Goal: Information Seeking & Learning: Understand process/instructions

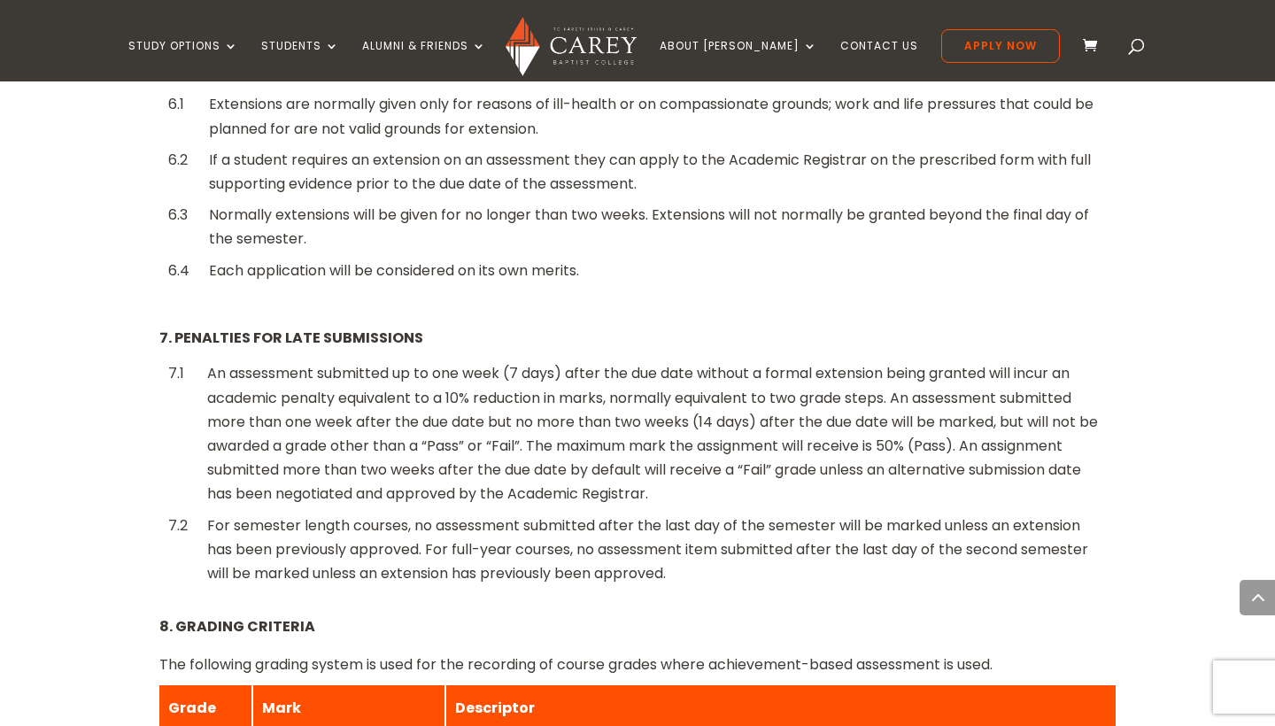
scroll to position [1816, 0]
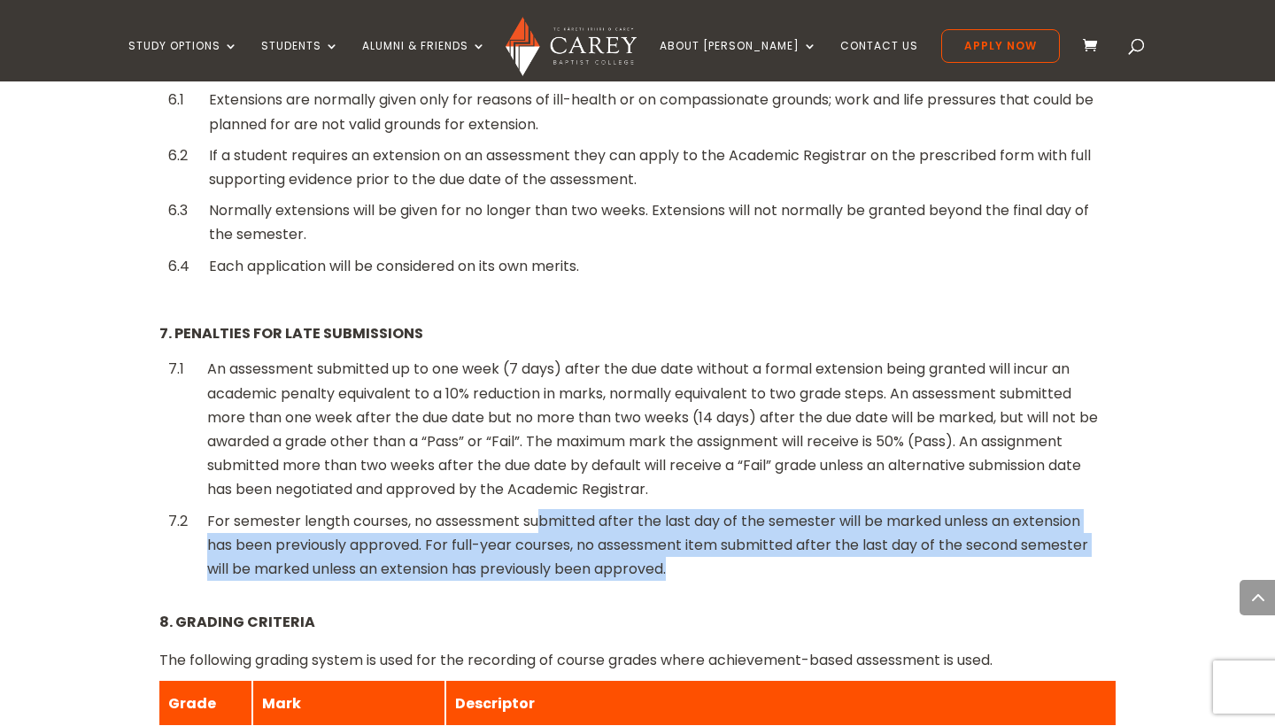
drag, startPoint x: 537, startPoint y: 478, endPoint x: 675, endPoint y: 541, distance: 151.7
click at [675, 541] on div "For semester length courses, no assessment submitted after the last day of the …" at bounding box center [656, 545] width 899 height 73
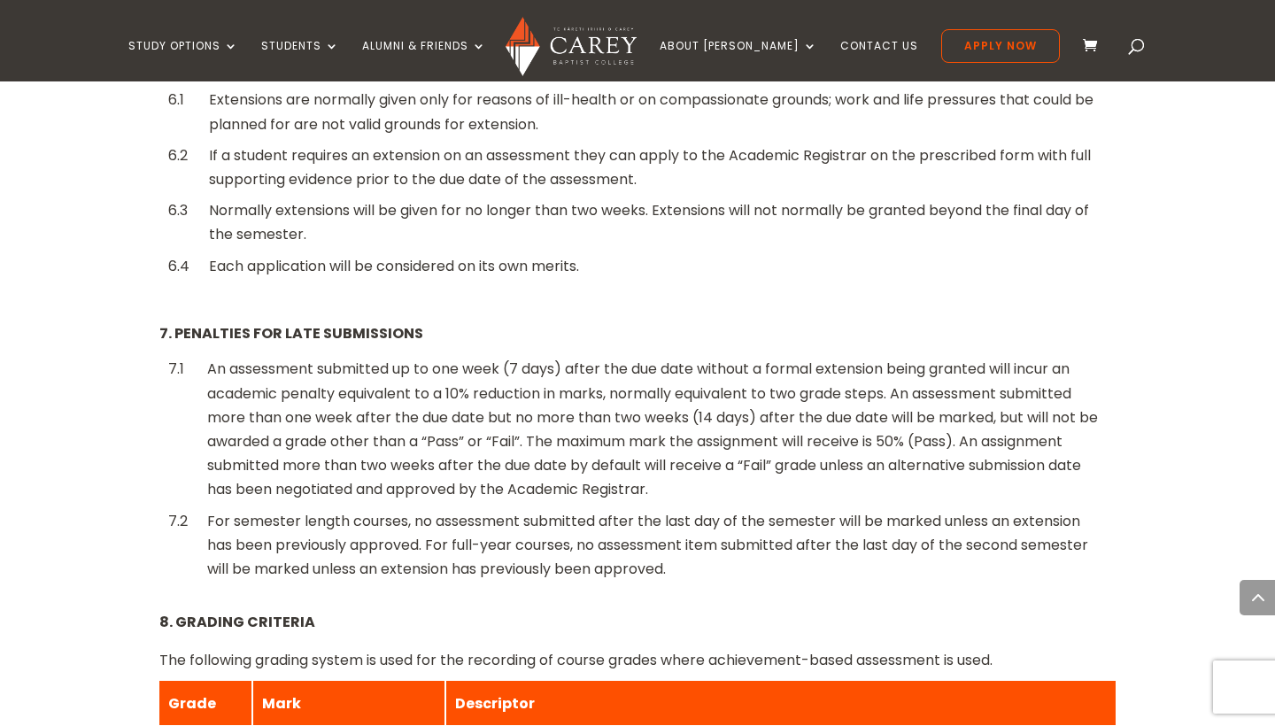
click at [675, 541] on div "For semester length courses, no assessment submitted after the last day of the …" at bounding box center [656, 545] width 899 height 73
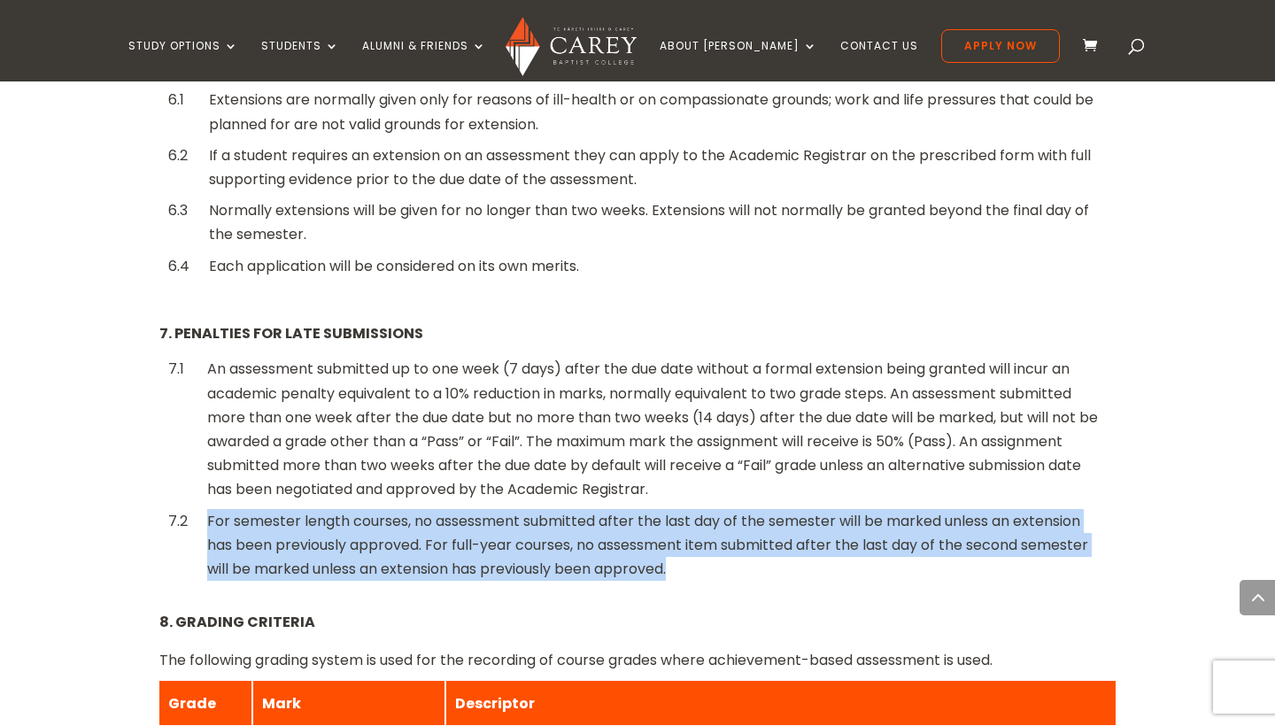
click at [675, 541] on div "For semester length courses, no assessment submitted after the last day of the …" at bounding box center [656, 545] width 899 height 73
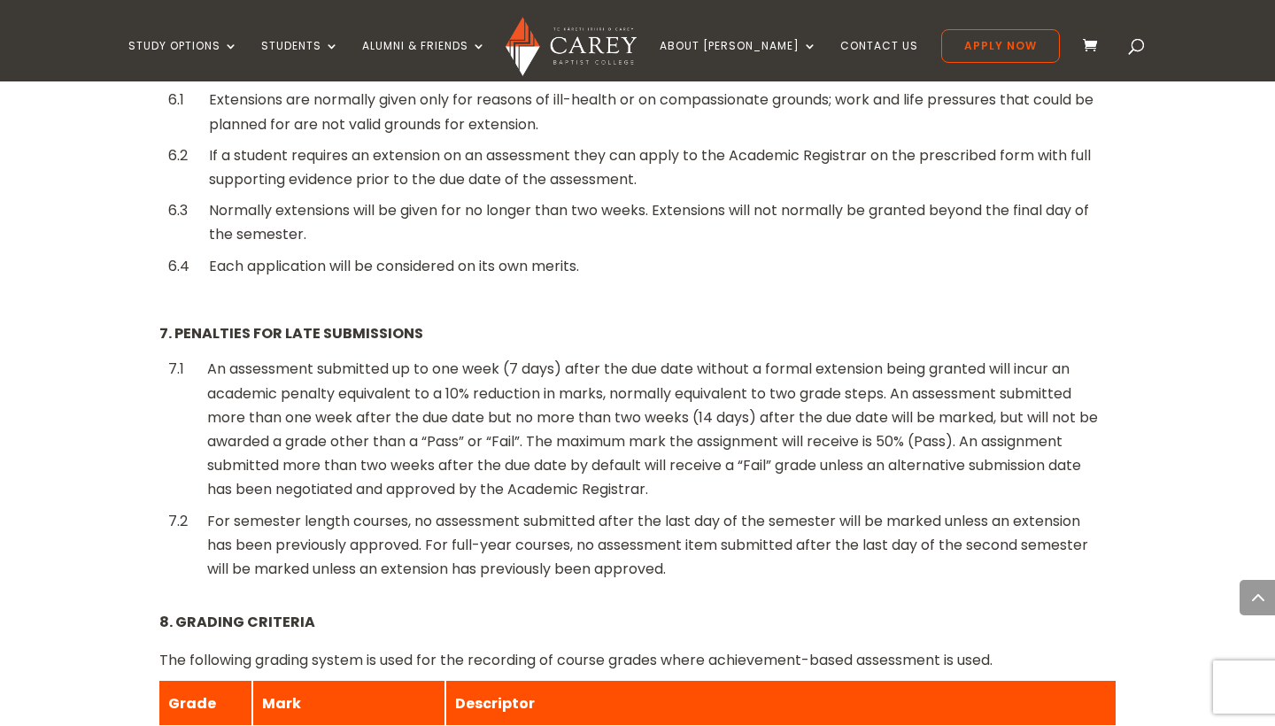
click at [678, 538] on div "For semester length courses, no assessment submitted after the last day of the …" at bounding box center [656, 545] width 899 height 73
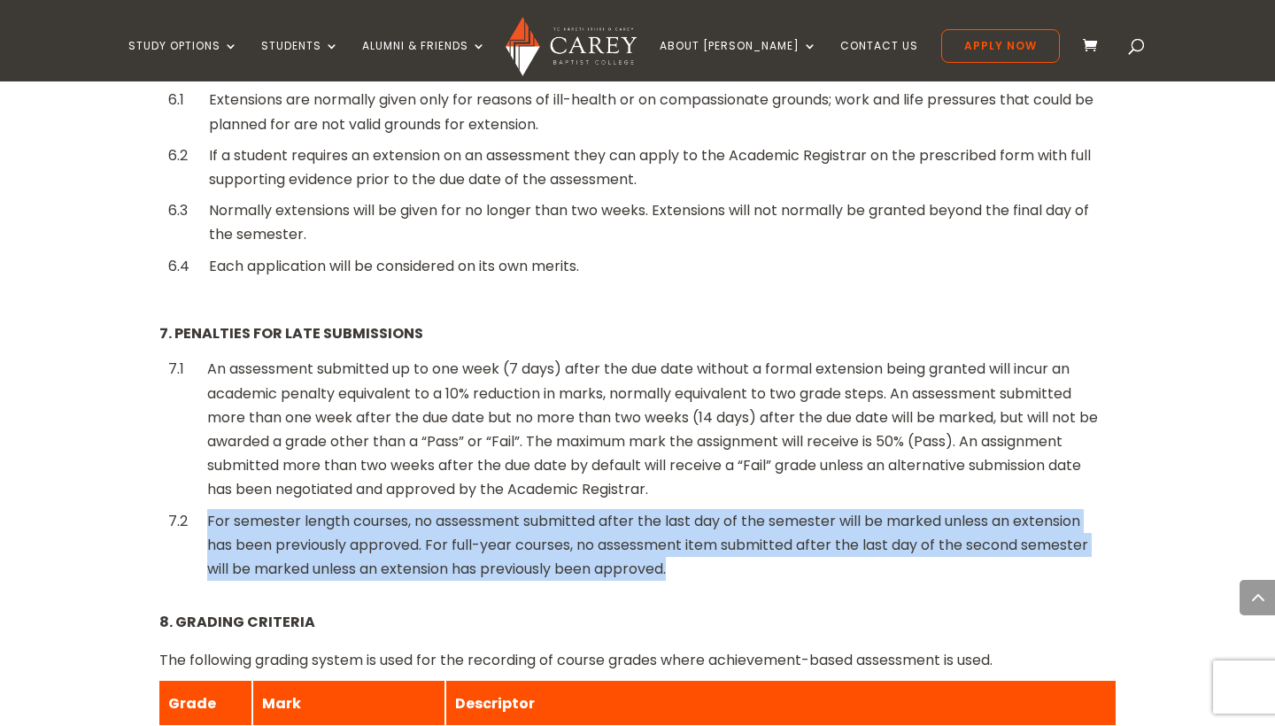
click at [678, 538] on div "For semester length courses, no assessment submitted after the last day of the …" at bounding box center [656, 545] width 899 height 73
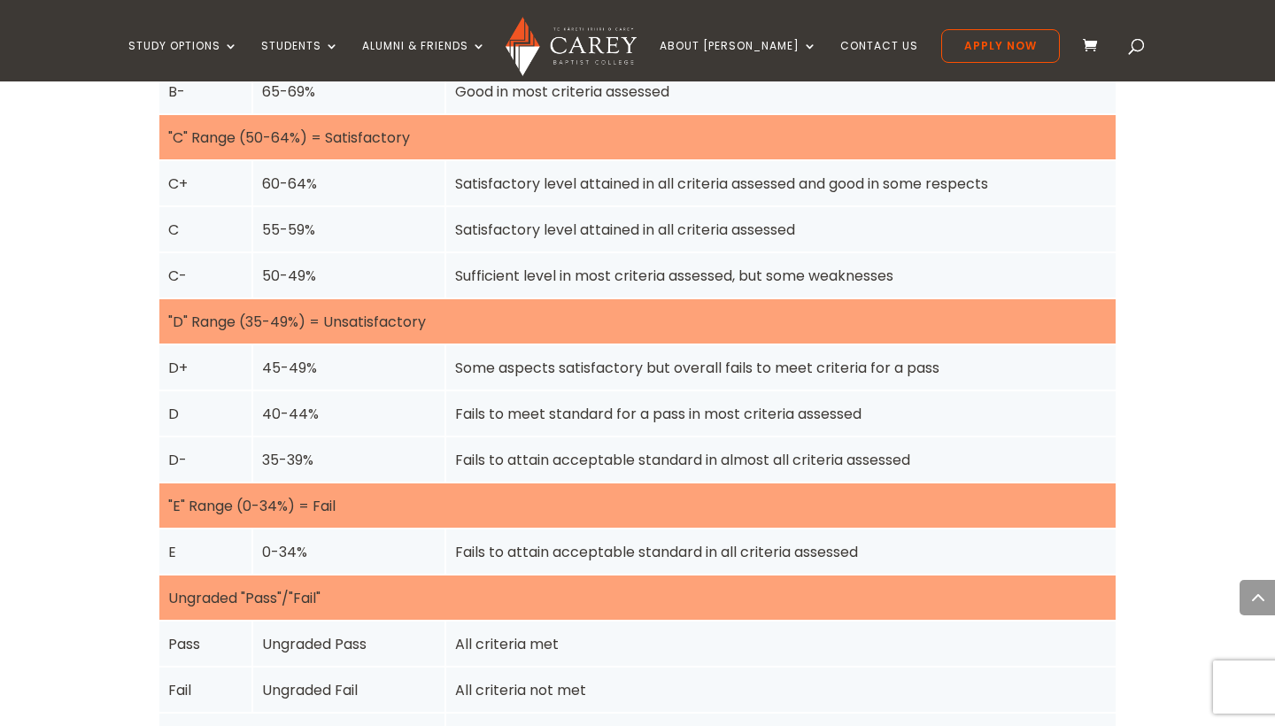
scroll to position [2797, 0]
click at [700, 539] on div "Fails to attain acceptable standard in all criteria assessed" at bounding box center [781, 551] width 652 height 24
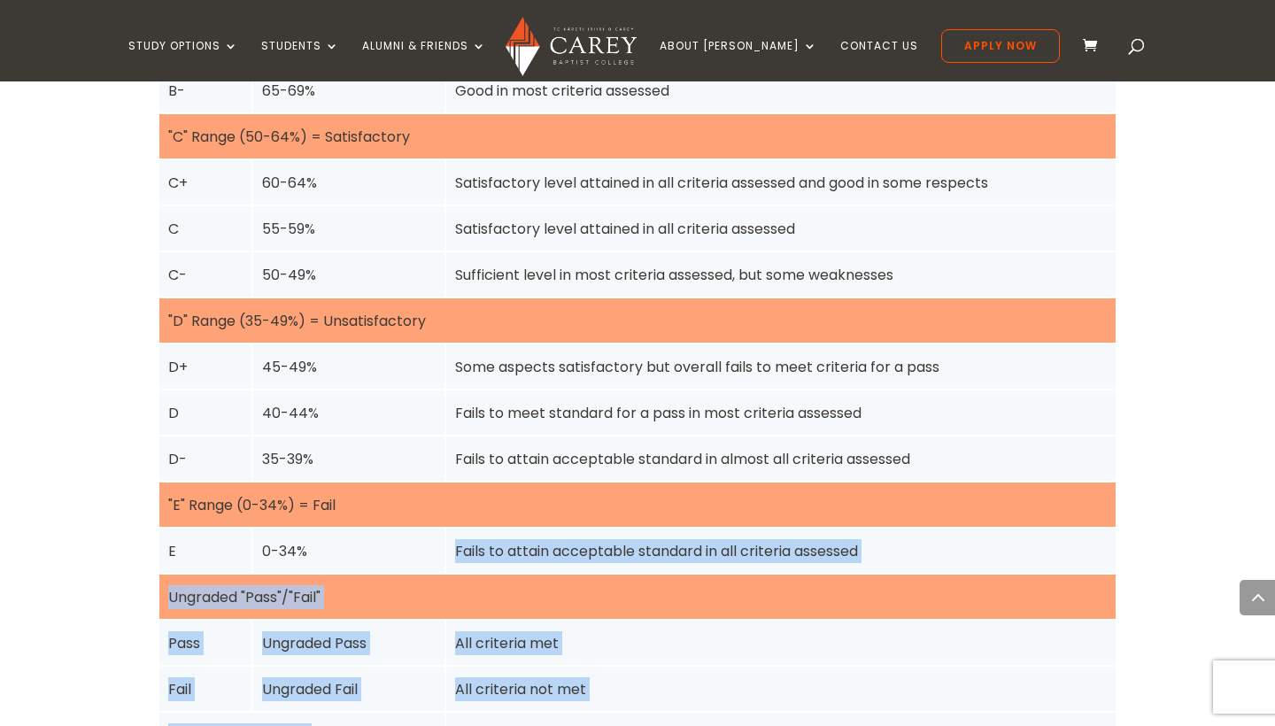
click at [700, 539] on div "Fails to attain acceptable standard in all criteria assessed" at bounding box center [781, 551] width 652 height 24
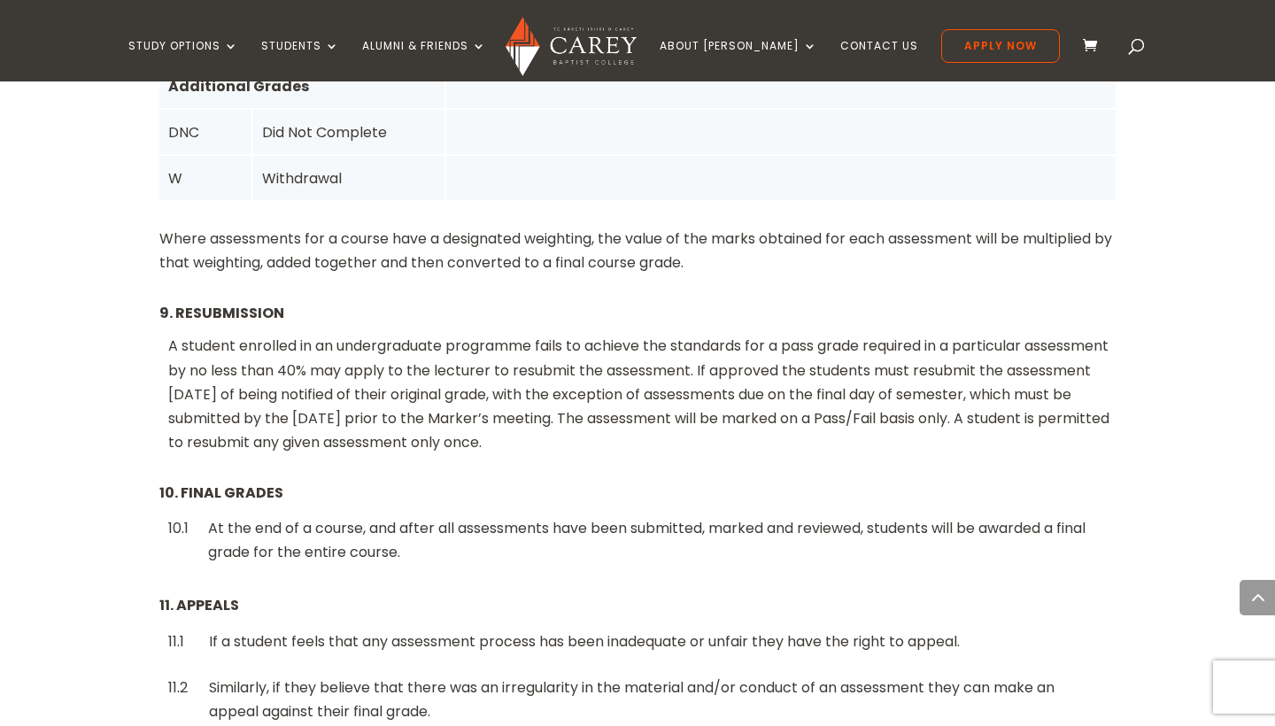
scroll to position [3450, 0]
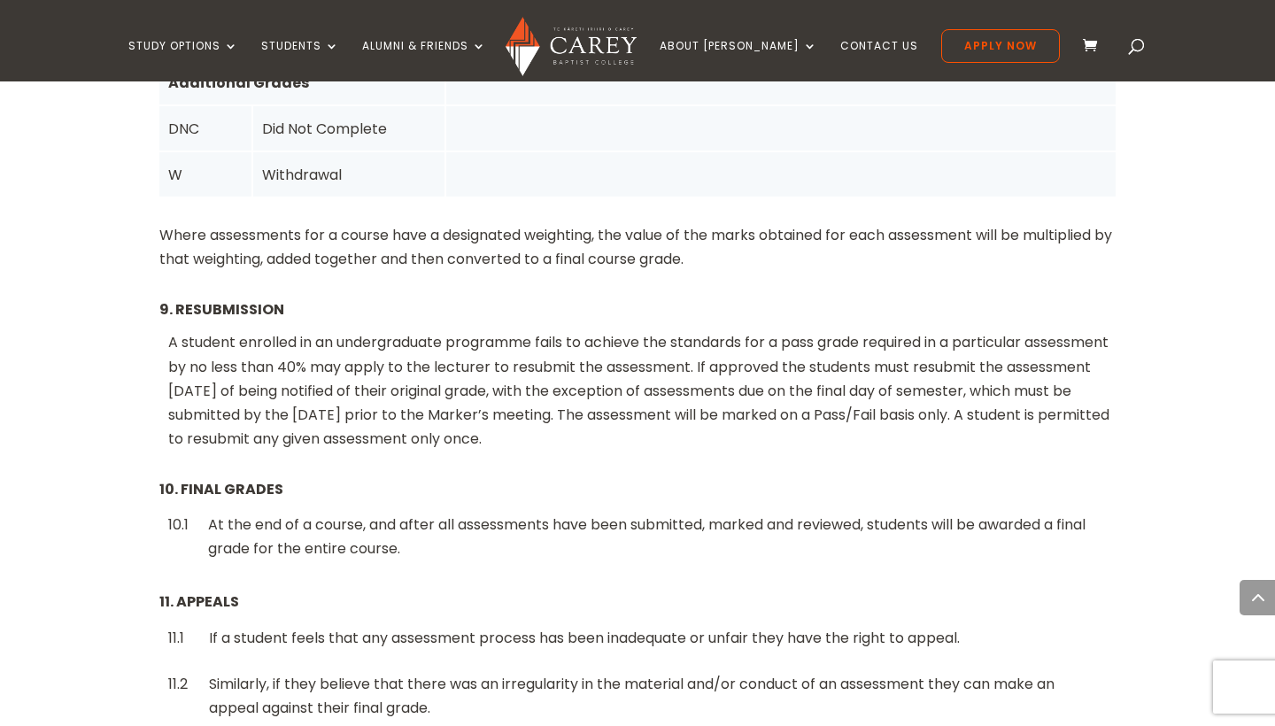
click at [714, 513] on div "At the end of a course, and after all assessments have been submitted, marked a…" at bounding box center [657, 537] width 898 height 48
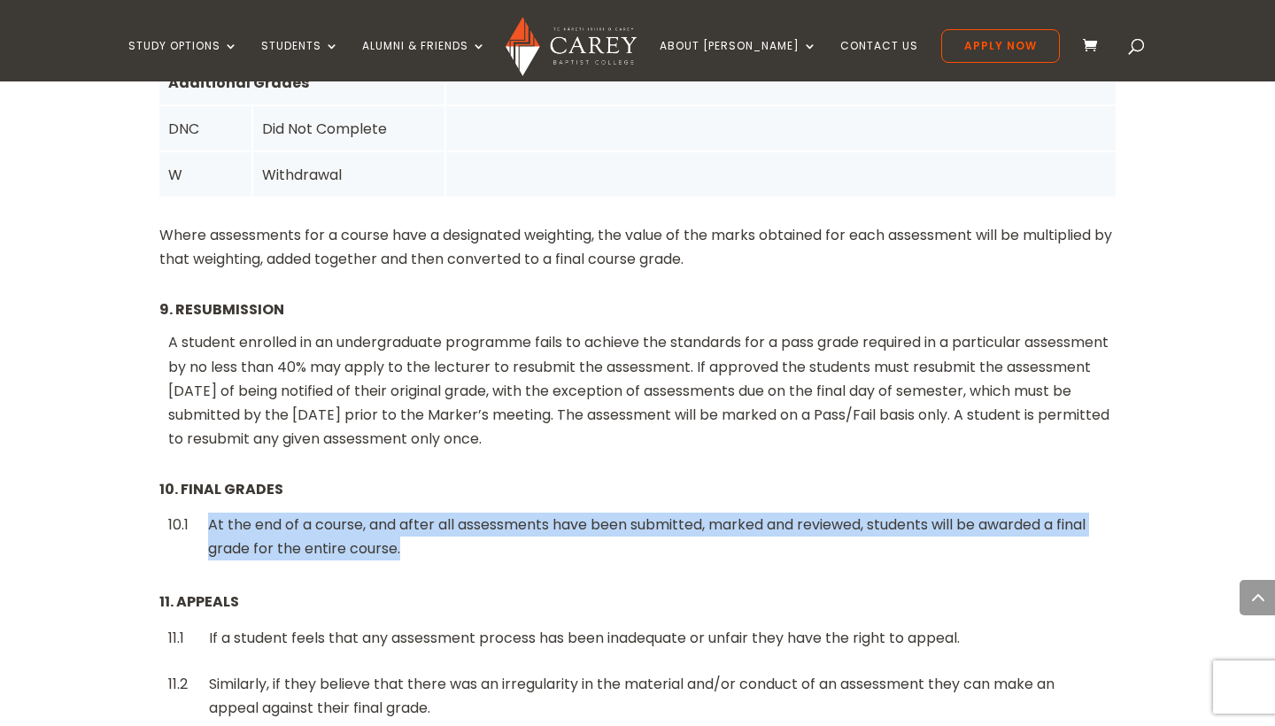
click at [714, 513] on div "At the end of a course, and after all assessments have been submitted, marked a…" at bounding box center [657, 537] width 898 height 48
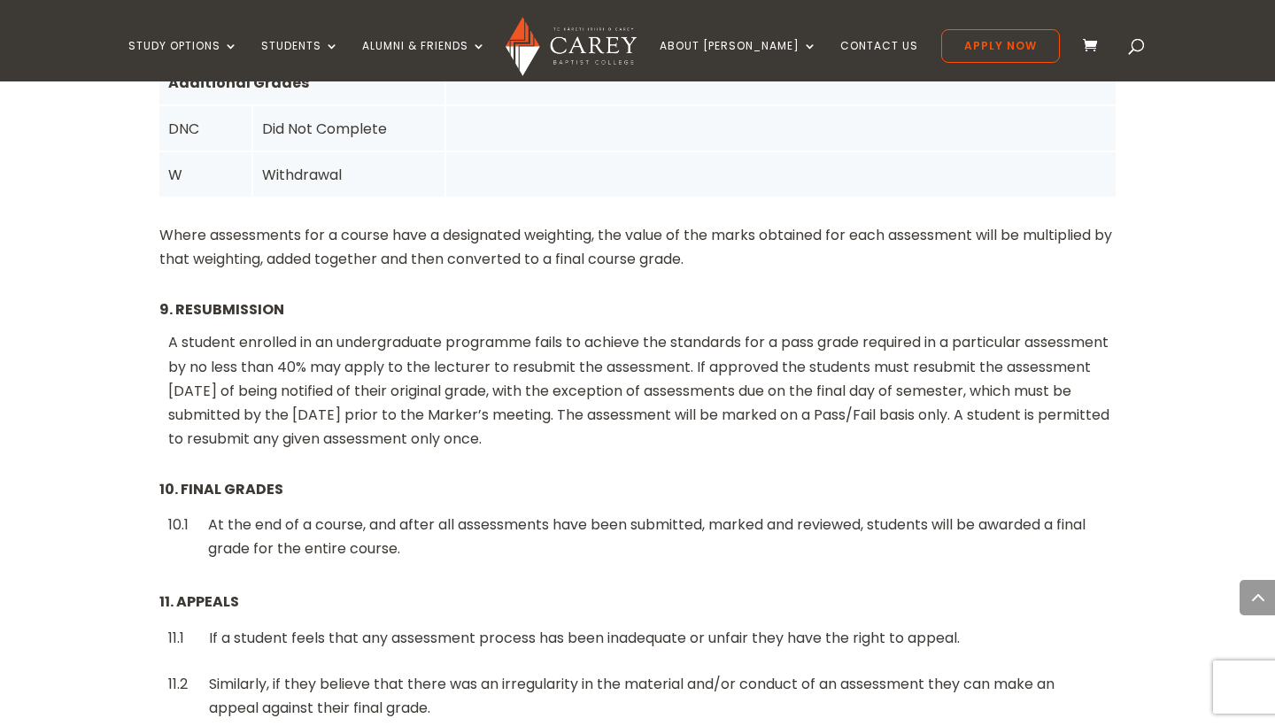
click at [714, 513] on div "At the end of a course, and after all assessments have been submitted, marked a…" at bounding box center [657, 537] width 898 height 48
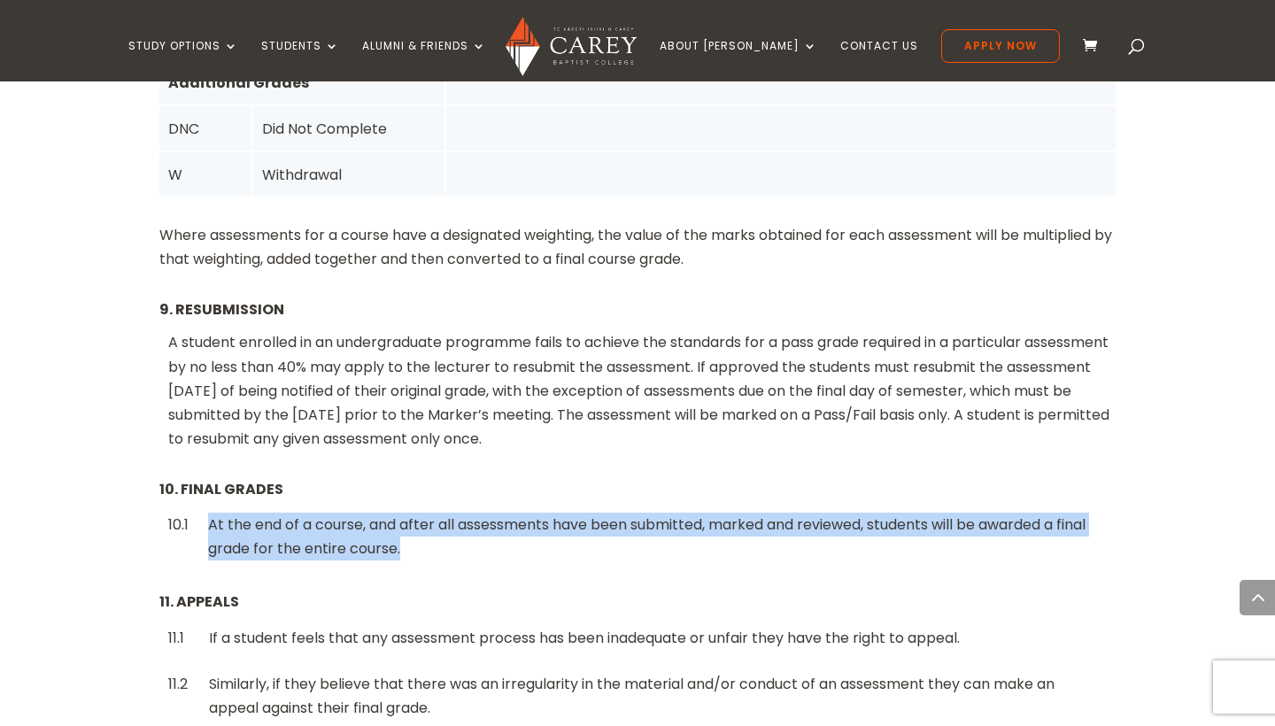
click at [714, 513] on div "At the end of a course, and after all assessments have been submitted, marked a…" at bounding box center [657, 537] width 898 height 48
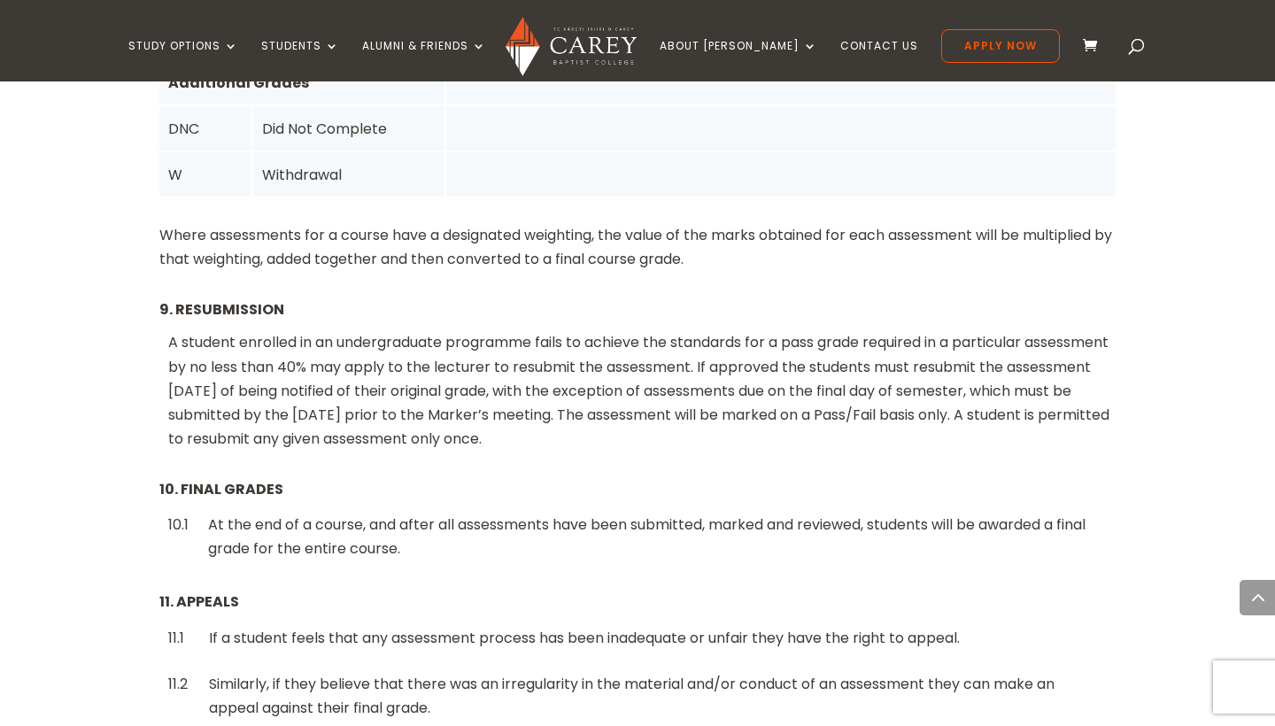
click at [714, 513] on div "At the end of a course, and after all assessments have been submitted, marked a…" at bounding box center [657, 537] width 898 height 48
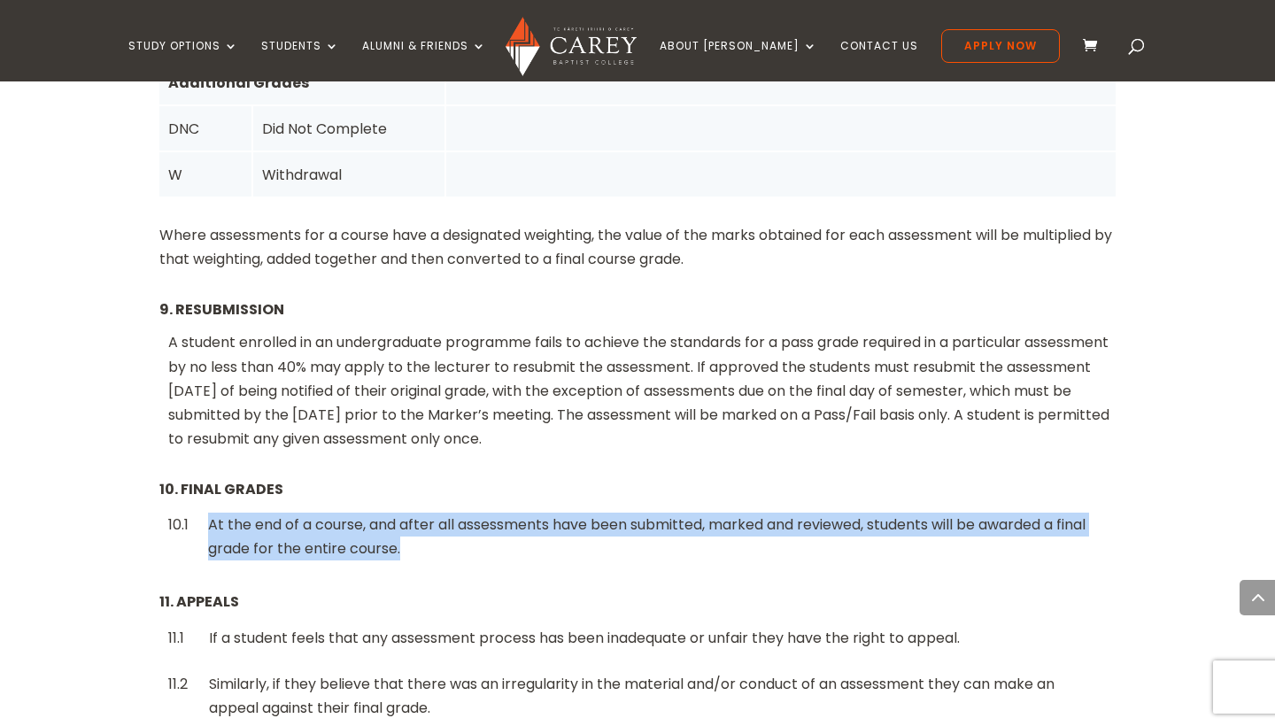
click at [714, 513] on div "At the end of a course, and after all assessments have been submitted, marked a…" at bounding box center [657, 537] width 898 height 48
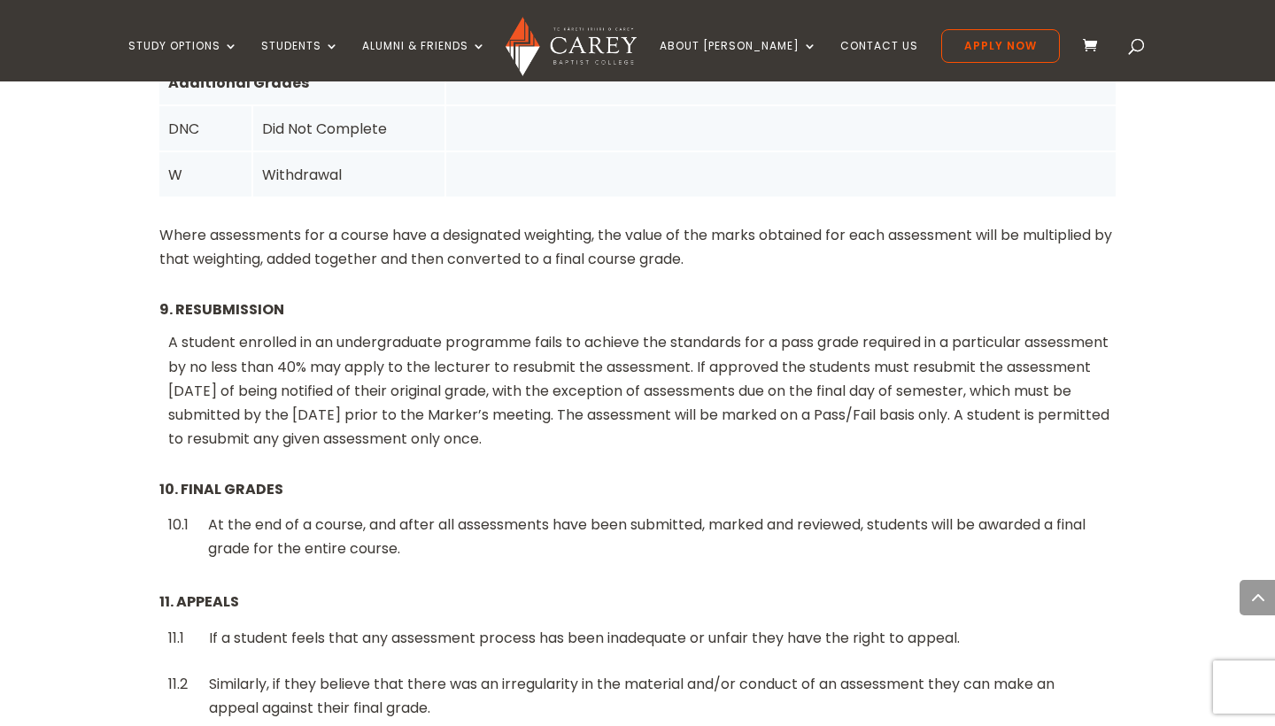
click at [714, 513] on div "At the end of a course, and after all assessments have been submitted, marked a…" at bounding box center [657, 537] width 898 height 48
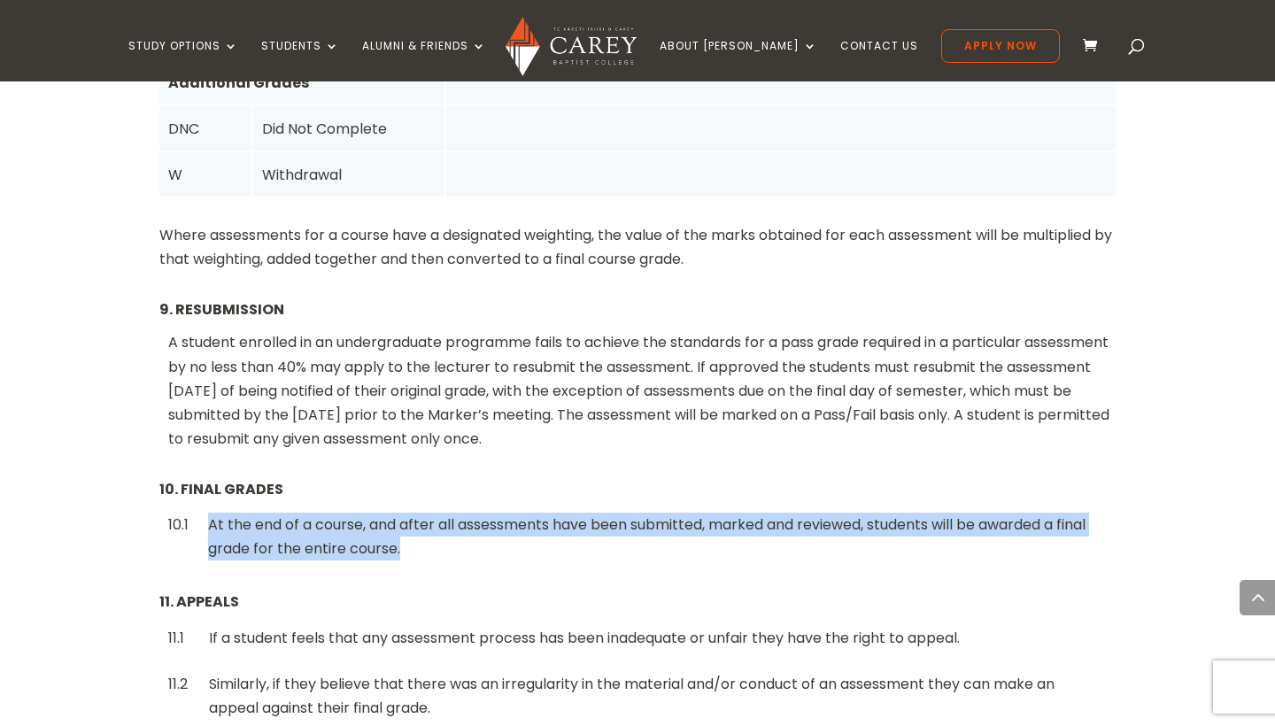
click at [714, 513] on div "At the end of a course, and after all assessments have been submitted, marked a…" at bounding box center [657, 537] width 898 height 48
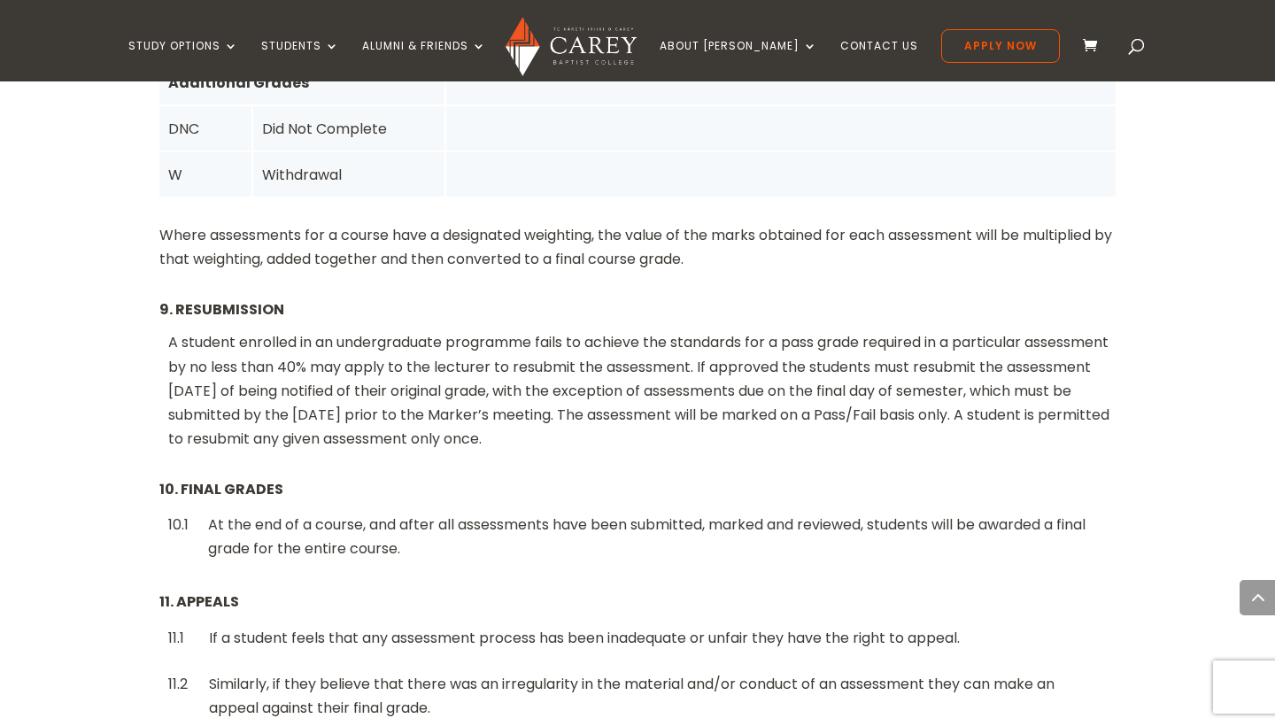
click at [714, 513] on div "At the end of a course, and after all assessments have been submitted, marked a…" at bounding box center [657, 537] width 898 height 48
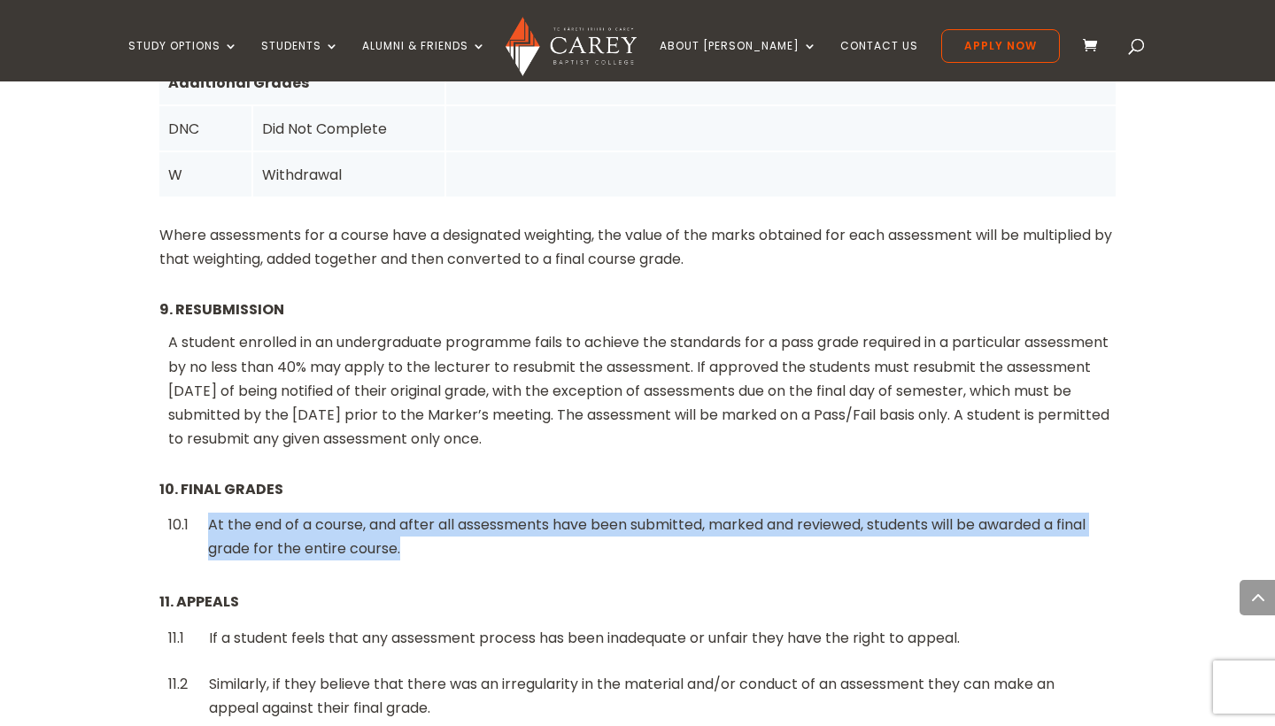
click at [714, 513] on div "At the end of a course, and after all assessments have been submitted, marked a…" at bounding box center [657, 537] width 898 height 48
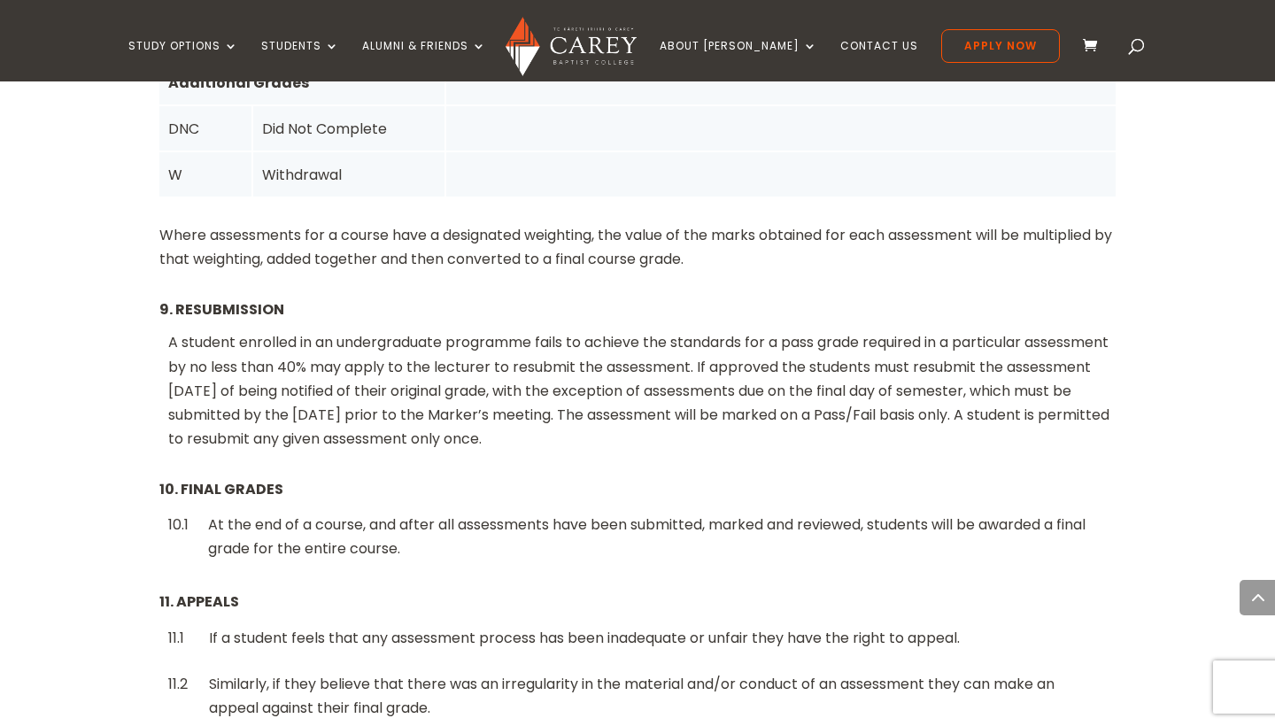
click at [714, 513] on div "At the end of a course, and after all assessments have been submitted, marked a…" at bounding box center [657, 537] width 898 height 48
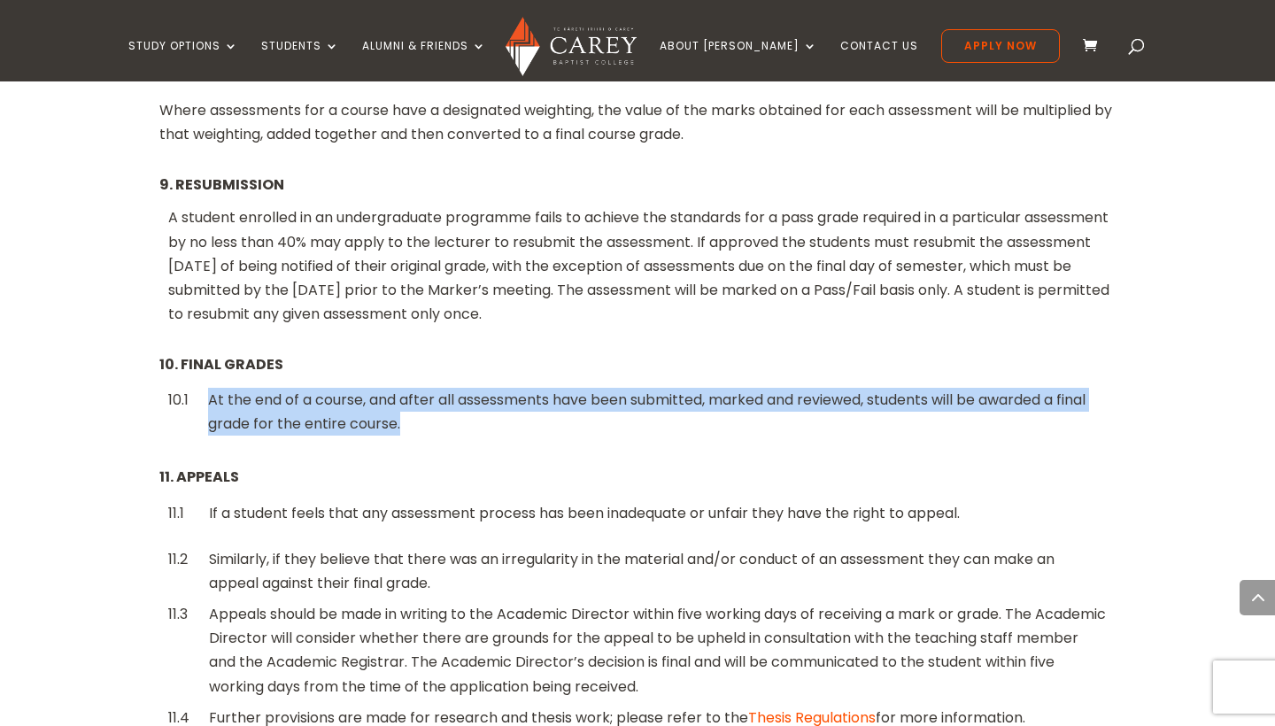
click at [714, 501] on div "If a student feels that any assessment process has been inadequate or unfair th…" at bounding box center [658, 513] width 898 height 24
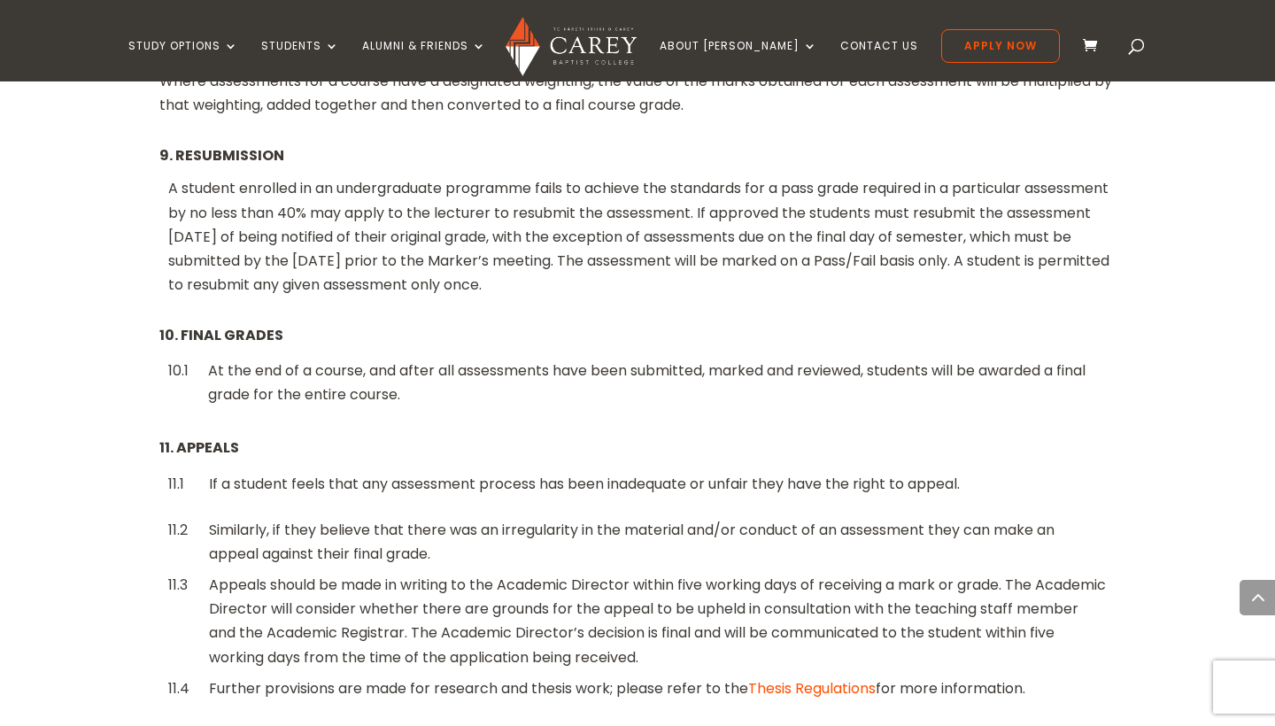
scroll to position [3610, 0]
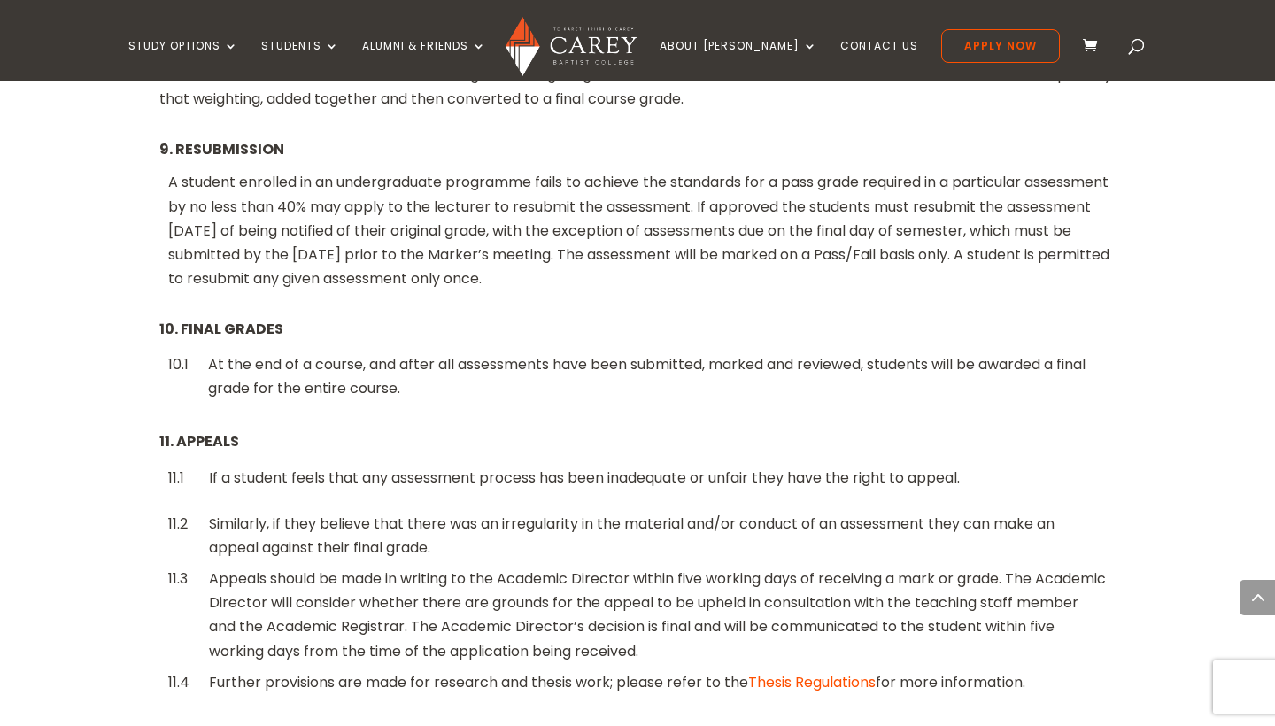
click at [714, 512] on div "Similarly, if they believe that there was an irregularity in the material and/o…" at bounding box center [658, 536] width 898 height 48
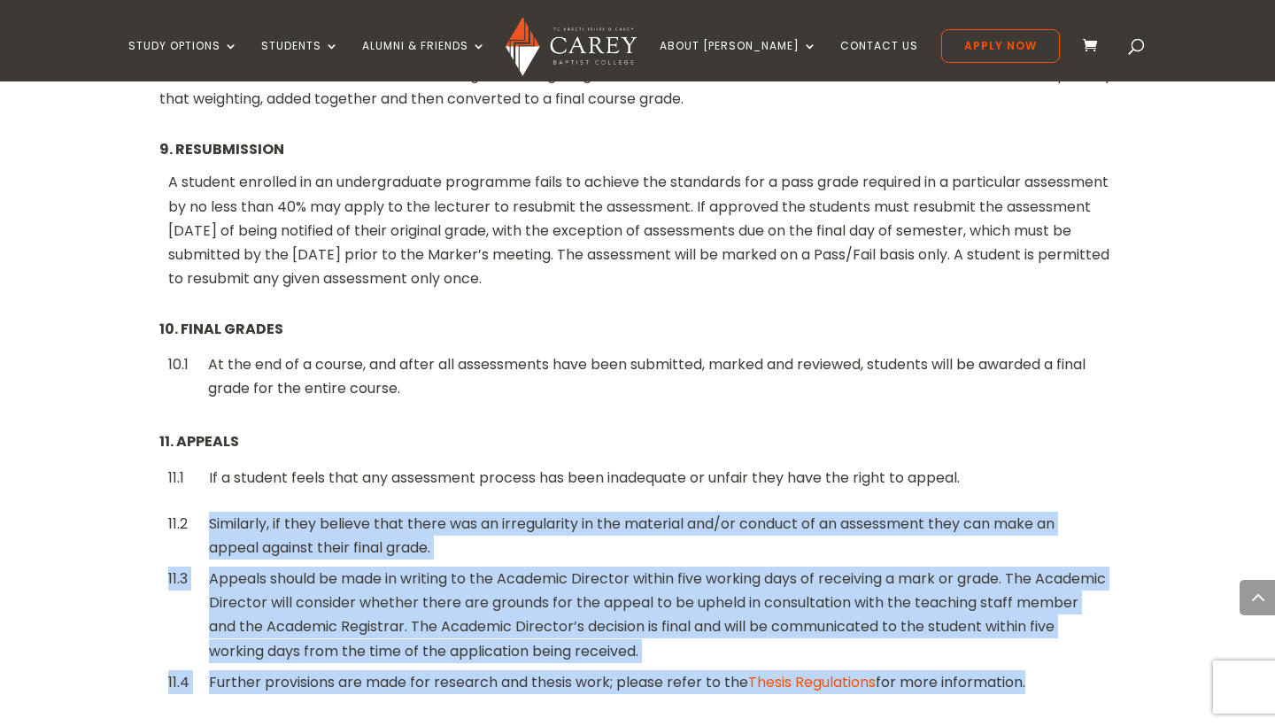
click at [714, 512] on div "Similarly, if they believe that there was an irregularity in the material and/o…" at bounding box center [658, 536] width 898 height 48
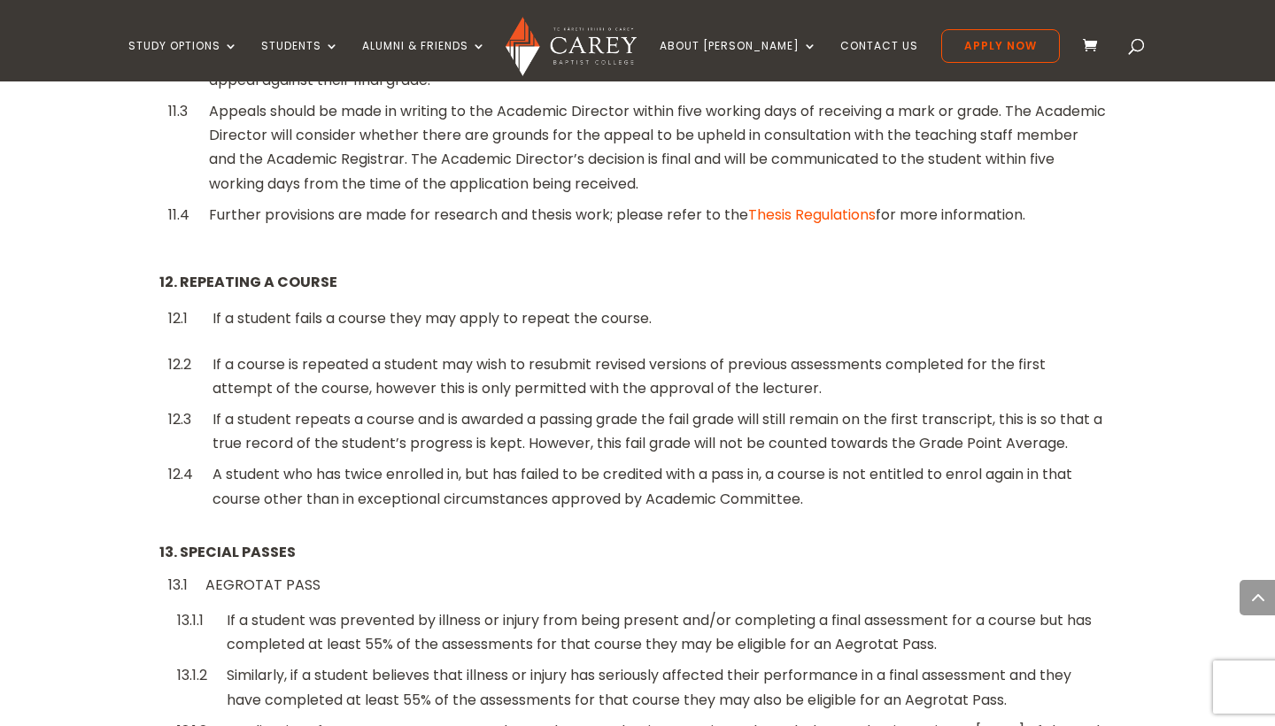
scroll to position [4079, 0]
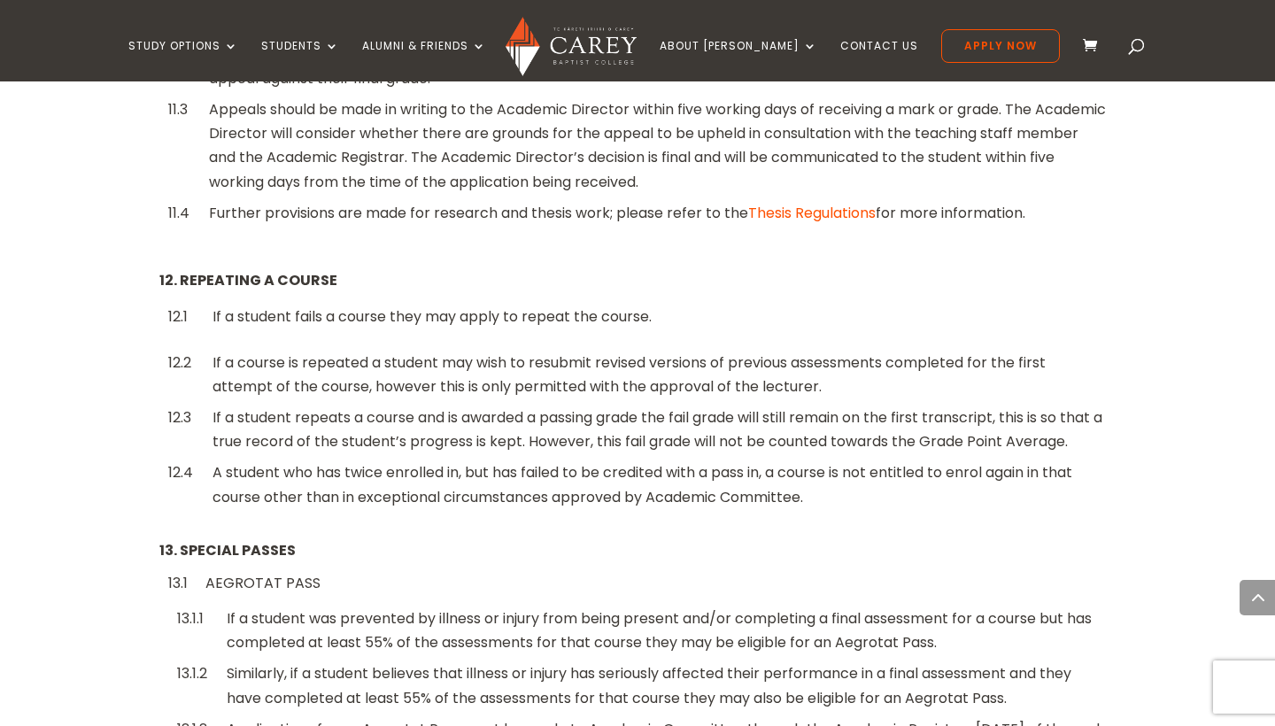
click at [536, 460] on div "A student who has twice enrolled in, but has failed to be credited with a pass …" at bounding box center [659, 484] width 894 height 48
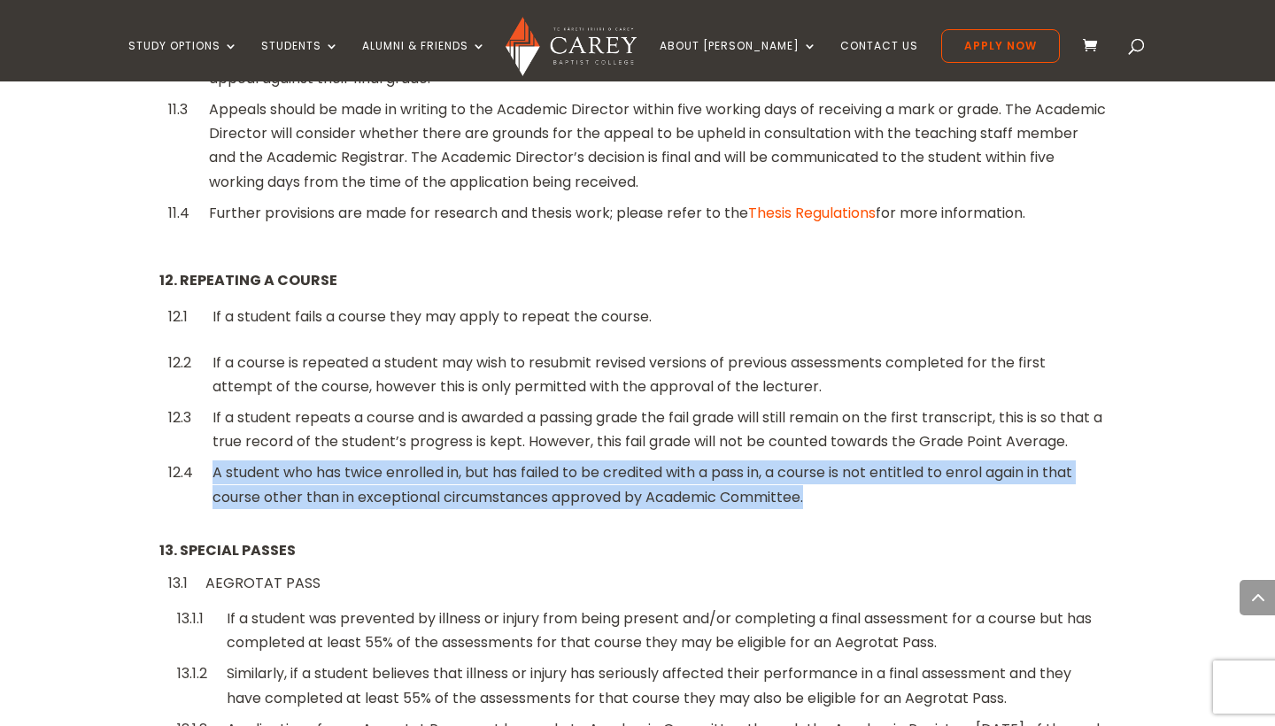
click at [536, 460] on div "A student who has twice enrolled in, but has failed to be credited with a pass …" at bounding box center [659, 484] width 894 height 48
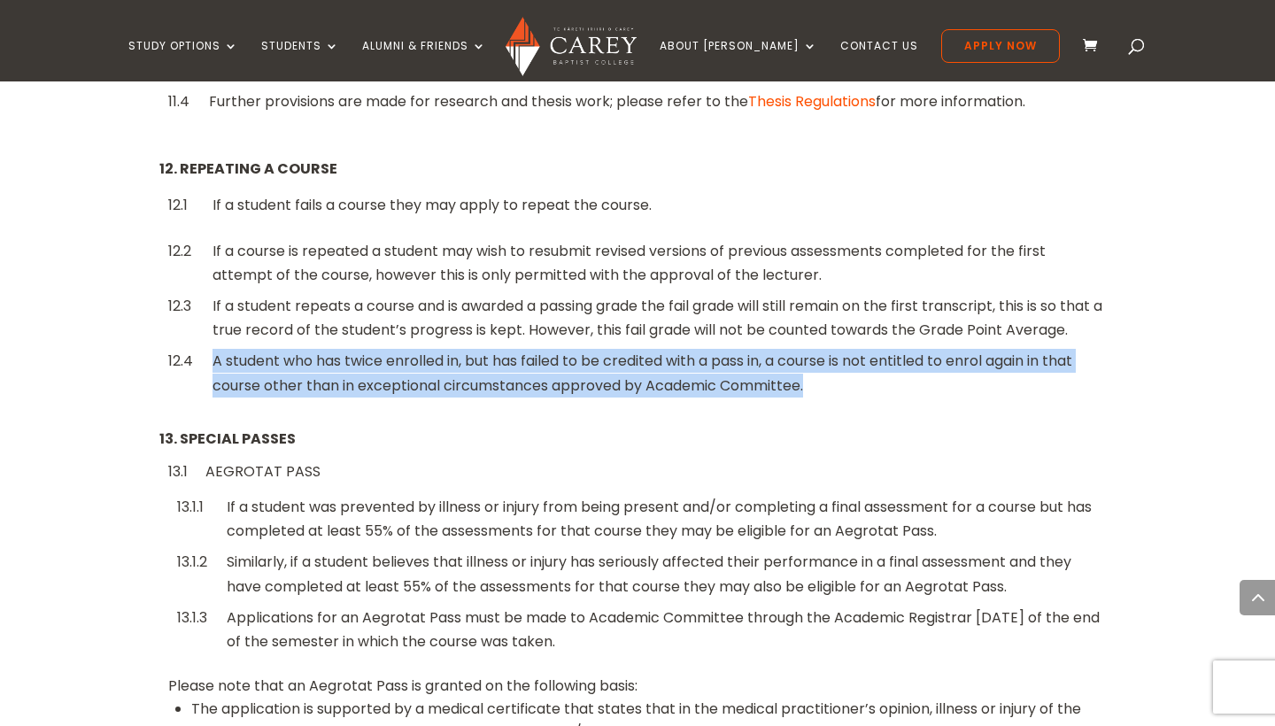
click at [536, 459] on p "13.1 AEGROTAT PASS" at bounding box center [641, 471] width 947 height 24
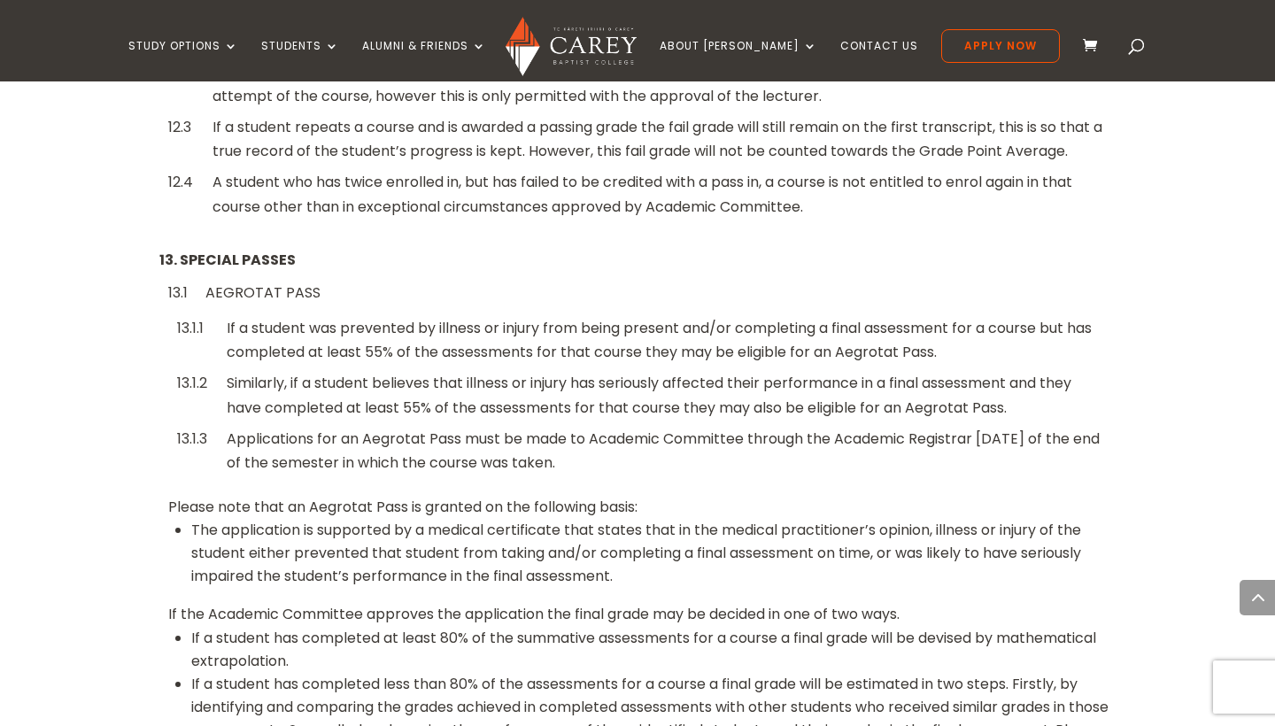
scroll to position [4368, 0]
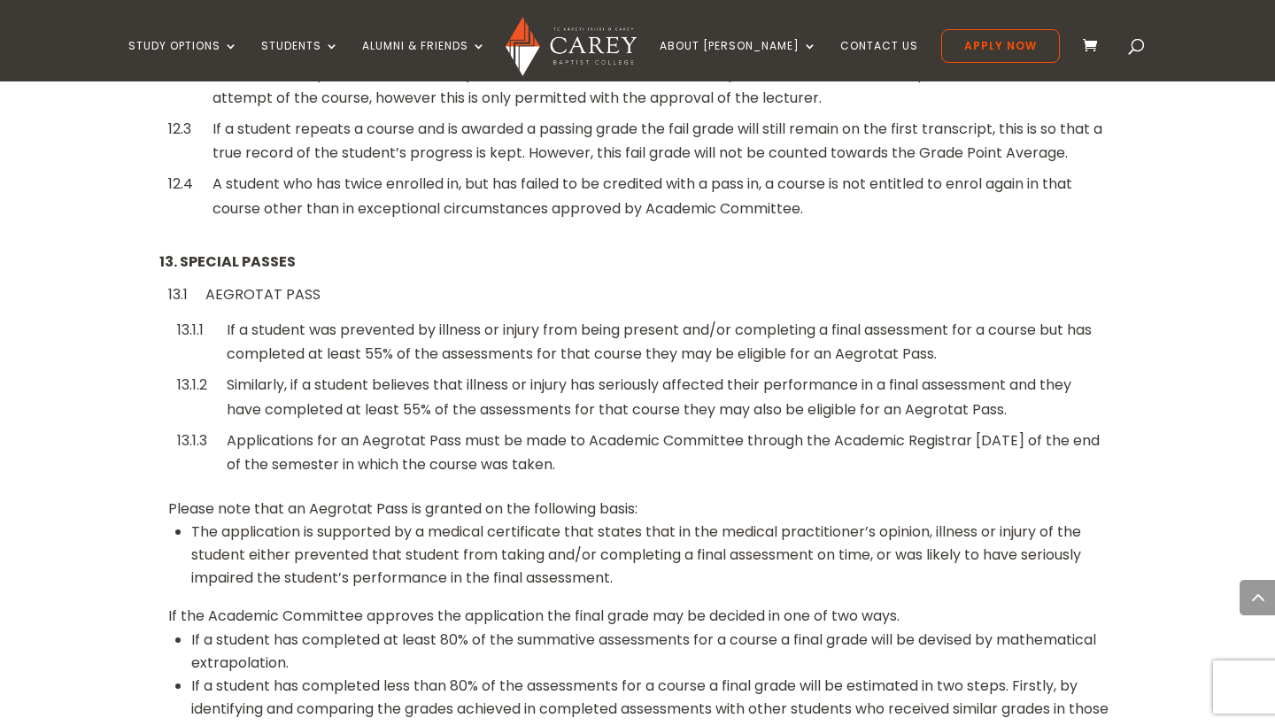
click at [516, 497] on p "Please note that an Aegrotat Pass is granted on the following basis:" at bounding box center [641, 509] width 947 height 24
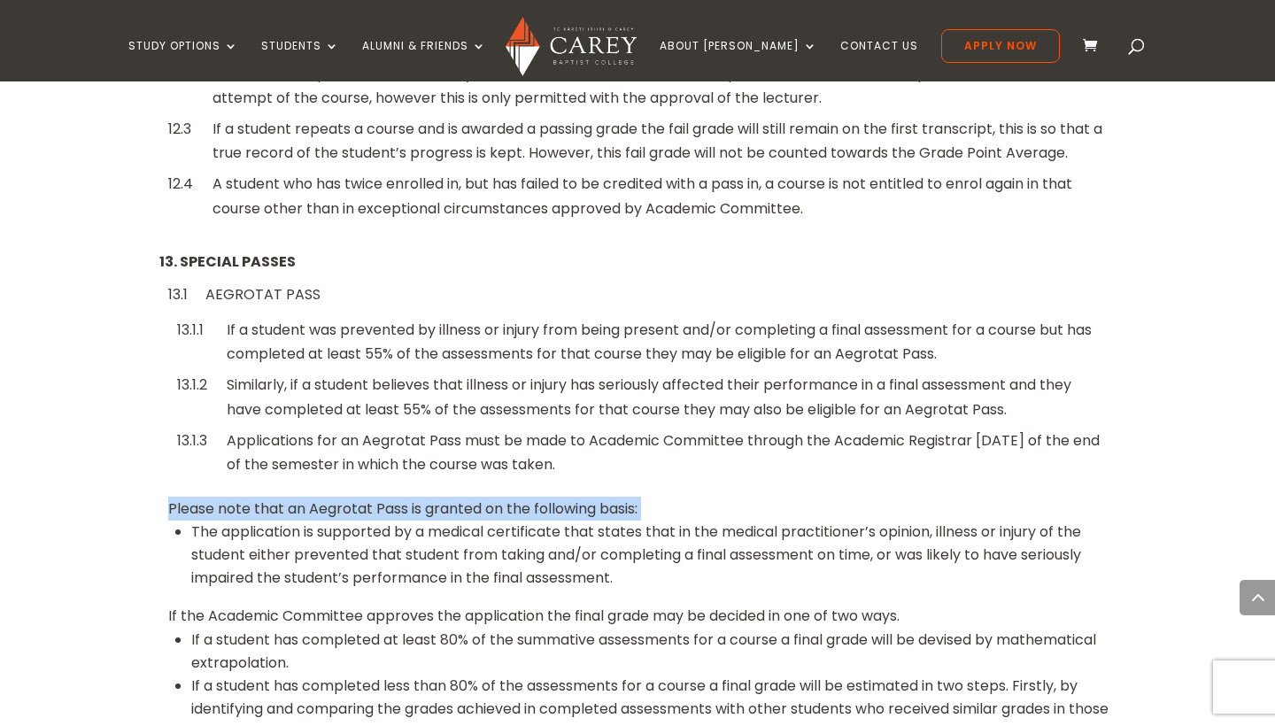
click at [516, 497] on p "Please note that an Aegrotat Pass is granted on the following basis:" at bounding box center [641, 509] width 947 height 24
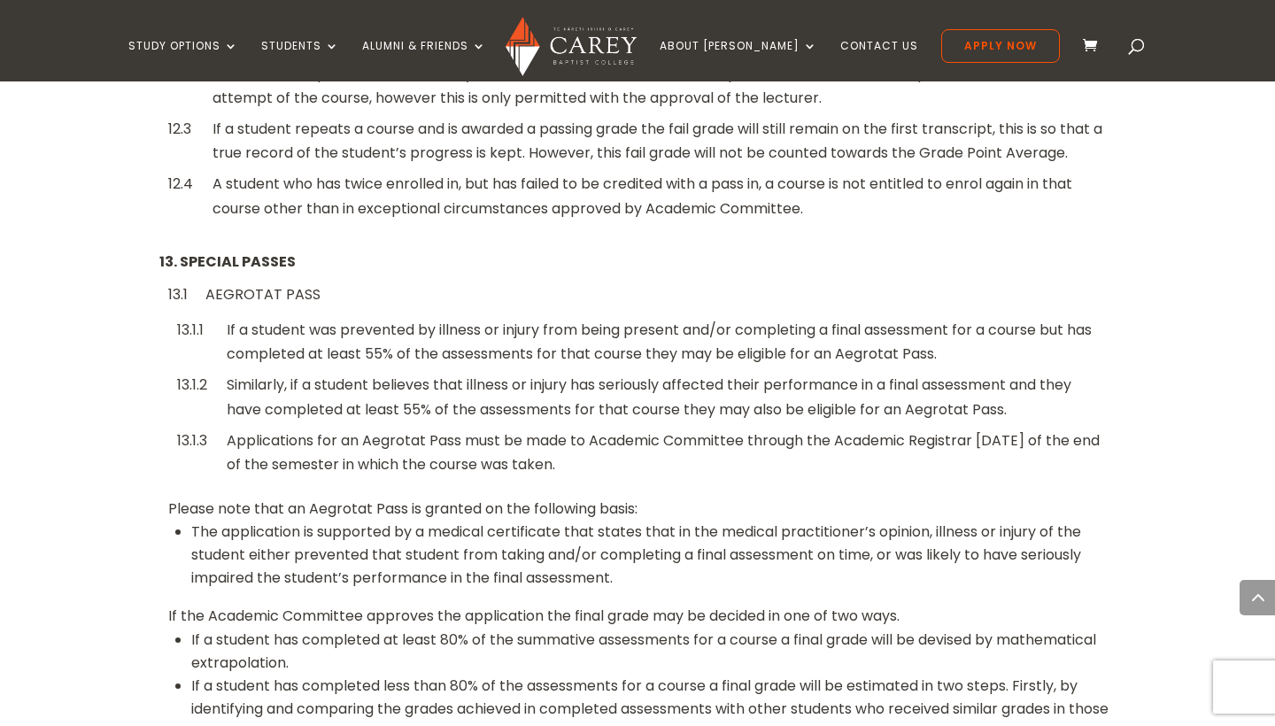
click at [513, 521] on li "The application is supported by a medical certificate that states that in the m…" at bounding box center [653, 555] width 924 height 69
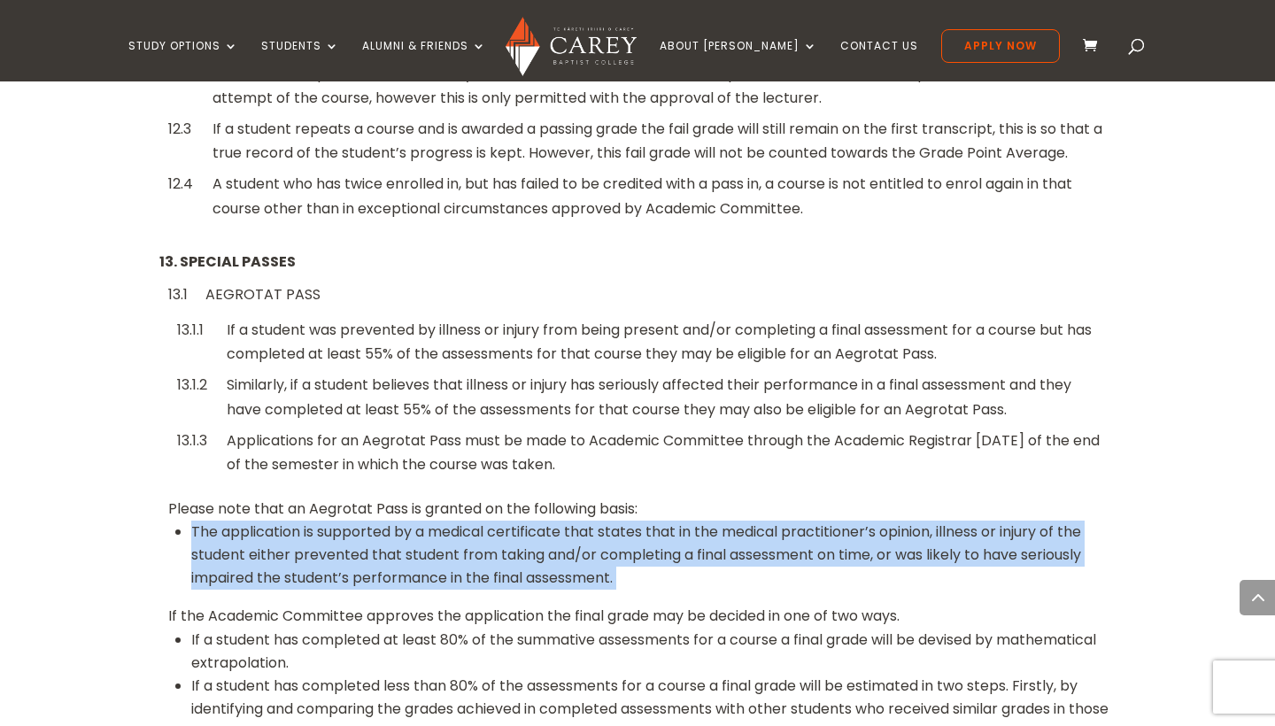
click at [513, 521] on li "The application is supported by a medical certificate that states that in the m…" at bounding box center [653, 555] width 924 height 69
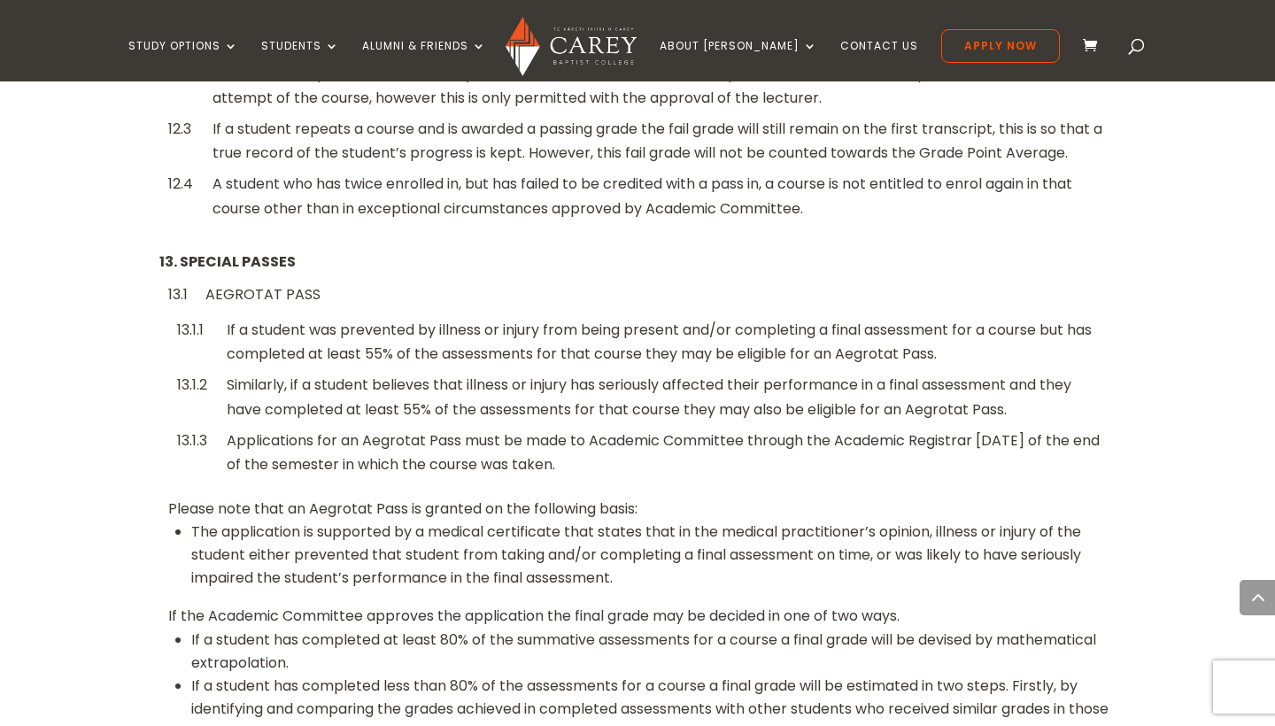
click at [513, 521] on li "The application is supported by a medical certificate that states that in the m…" at bounding box center [653, 555] width 924 height 69
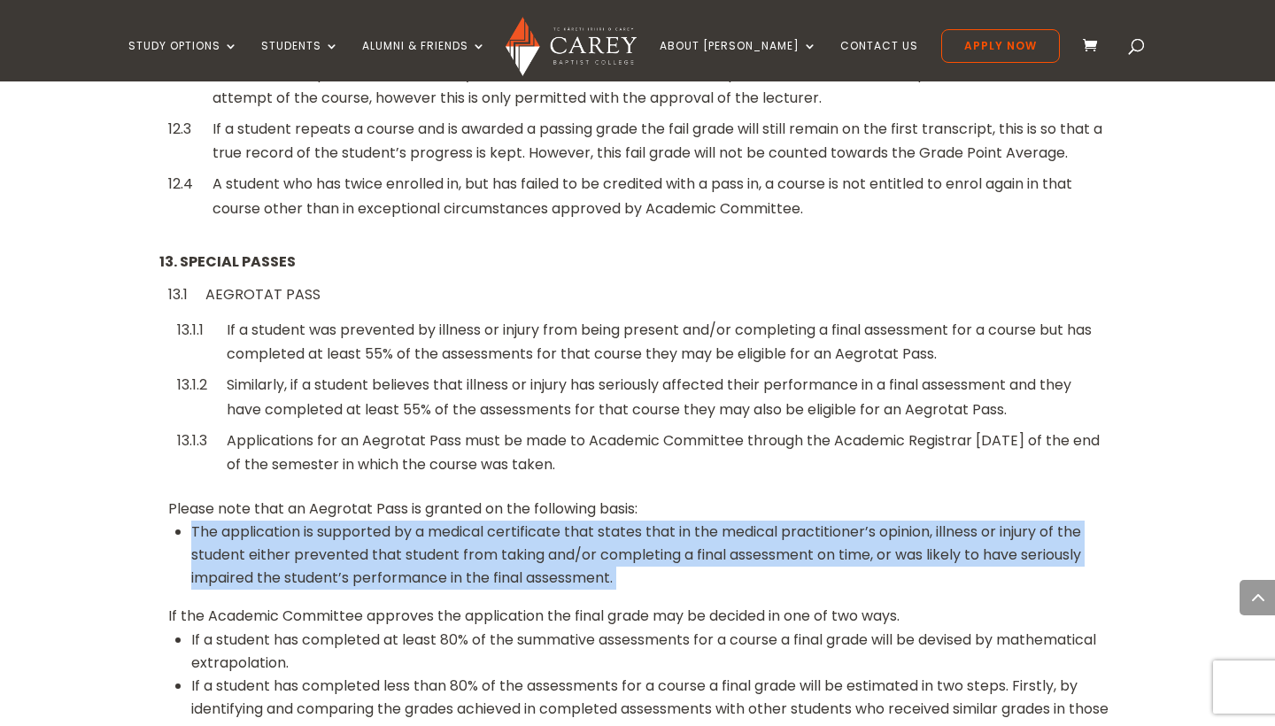
click at [513, 521] on li "The application is supported by a medical certificate that states that in the m…" at bounding box center [653, 555] width 924 height 69
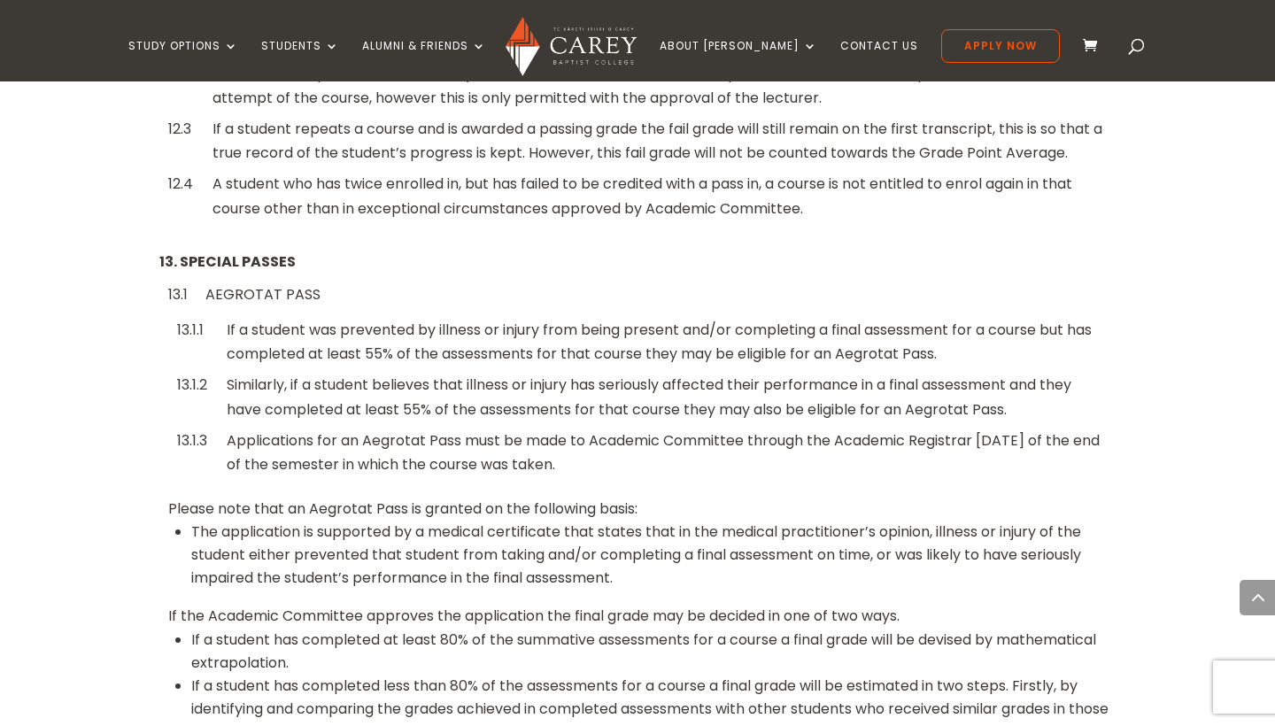
click at [512, 521] on li "The application is supported by a medical certificate that states that in the m…" at bounding box center [653, 555] width 924 height 69
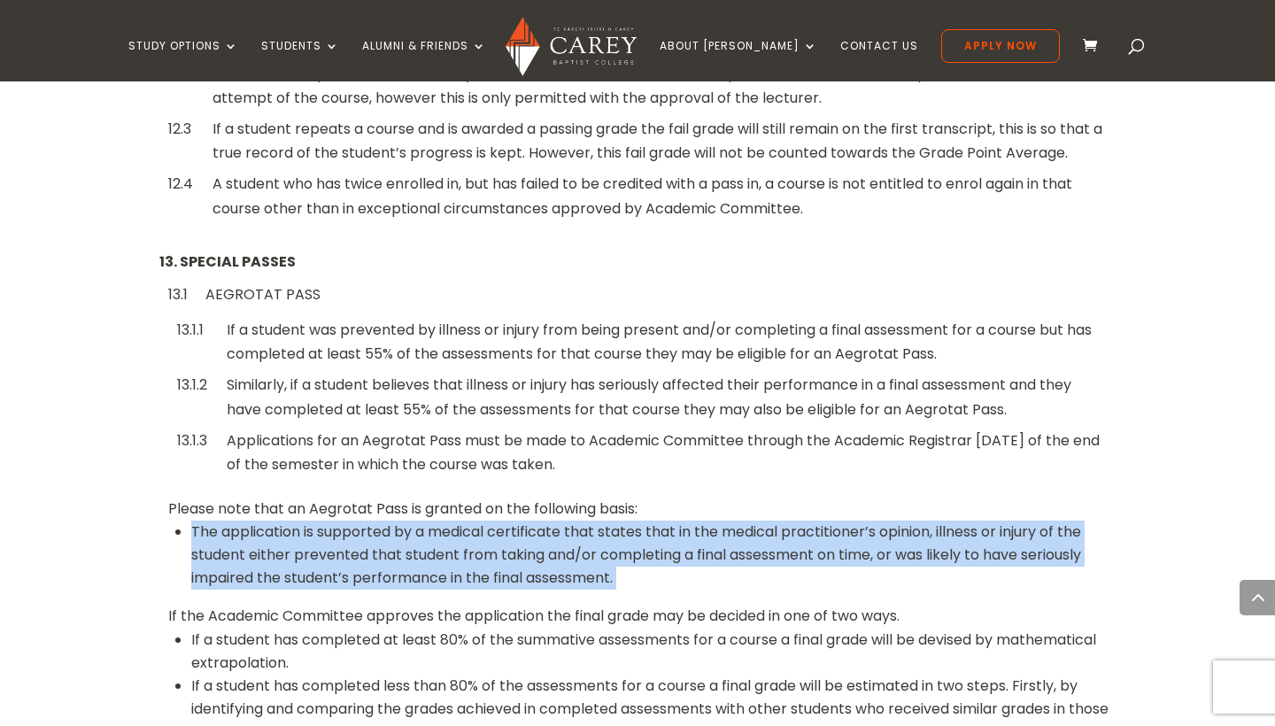
click at [512, 521] on li "The application is supported by a medical certificate that states that in the m…" at bounding box center [653, 555] width 924 height 69
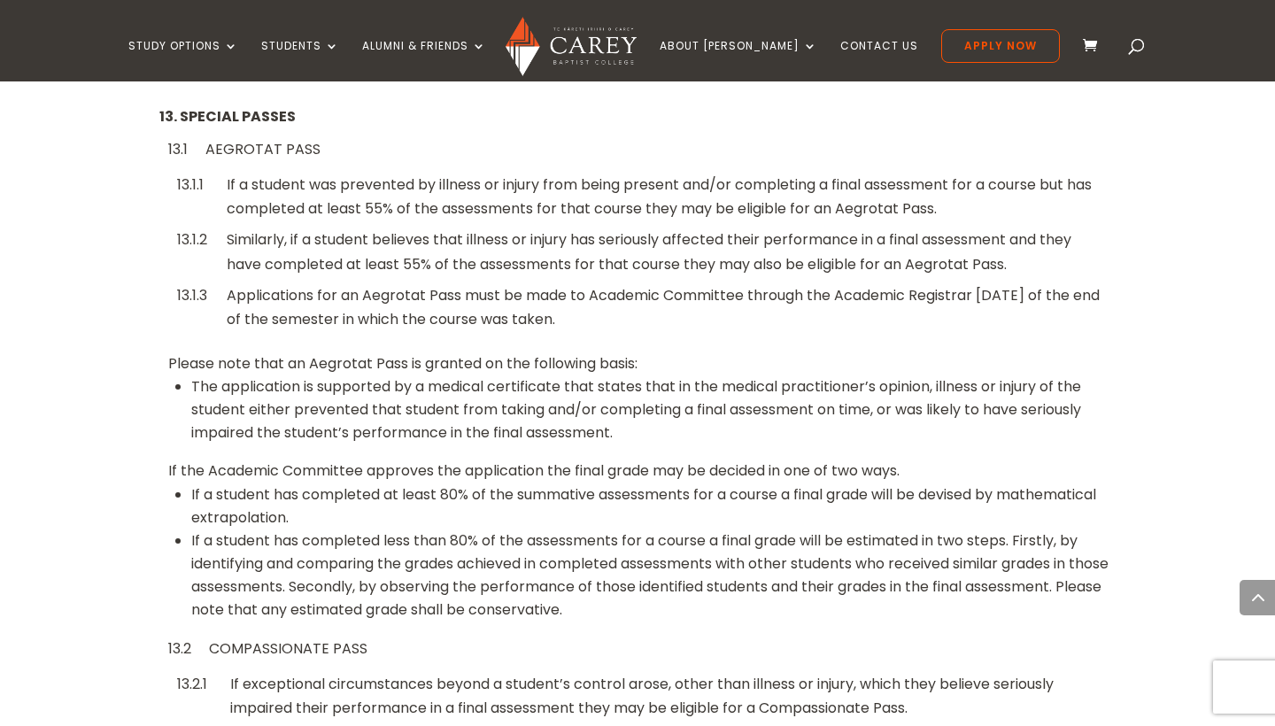
scroll to position [4512, 0]
click at [512, 541] on li "If a student has completed less than 80% of the assessments for a course a fina…" at bounding box center [653, 576] width 924 height 92
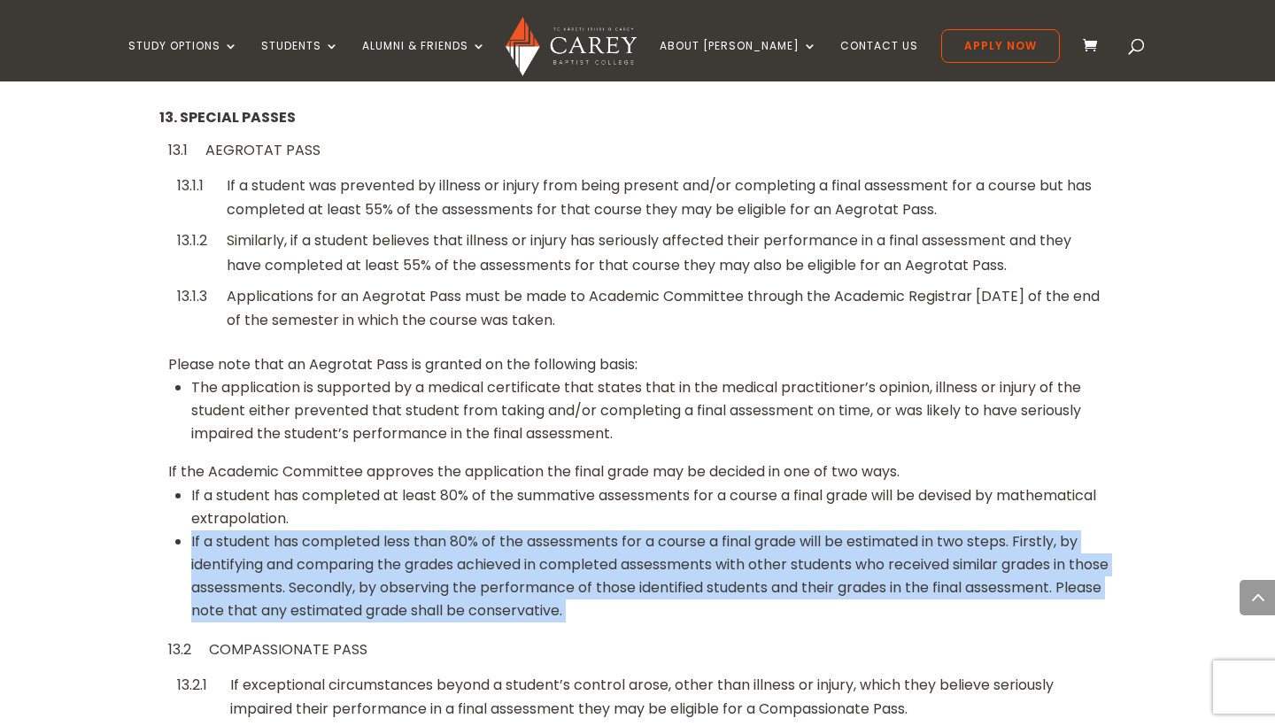
click at [512, 541] on li "If a student has completed less than 80% of the assessments for a course a fina…" at bounding box center [653, 576] width 924 height 92
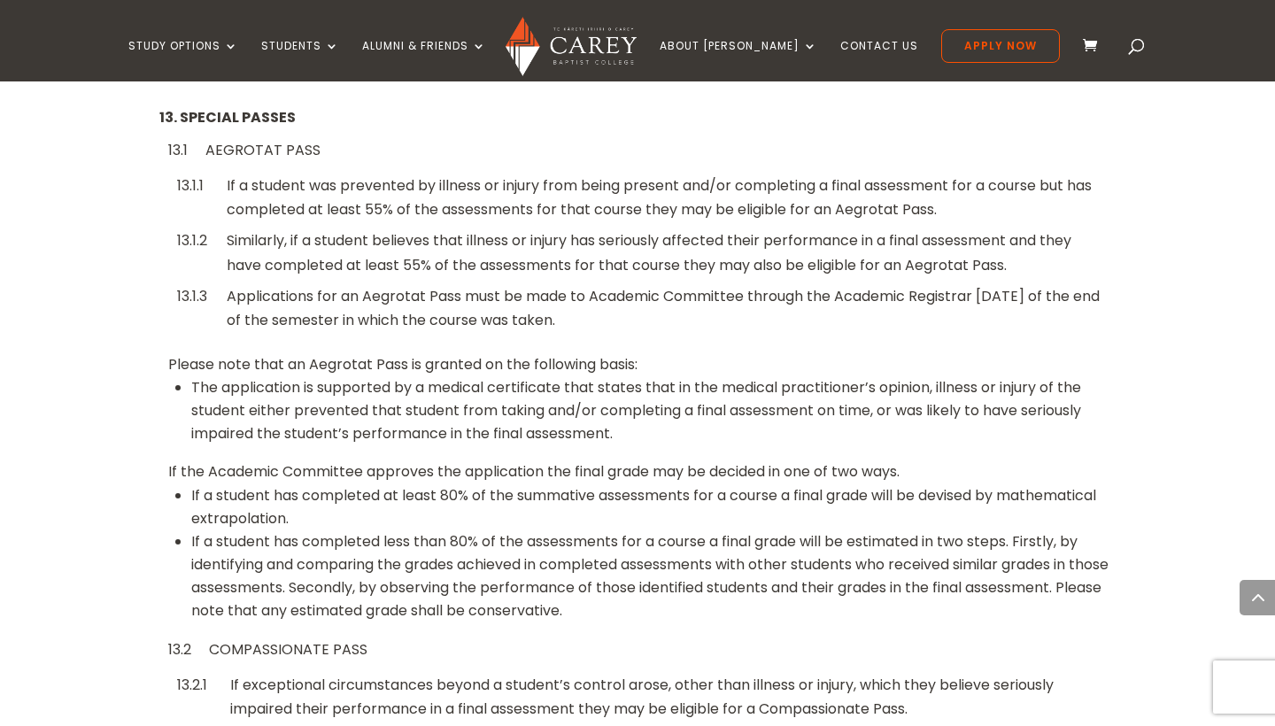
click at [512, 541] on li "If a student has completed less than 80% of the assessments for a course a fina…" at bounding box center [653, 576] width 924 height 92
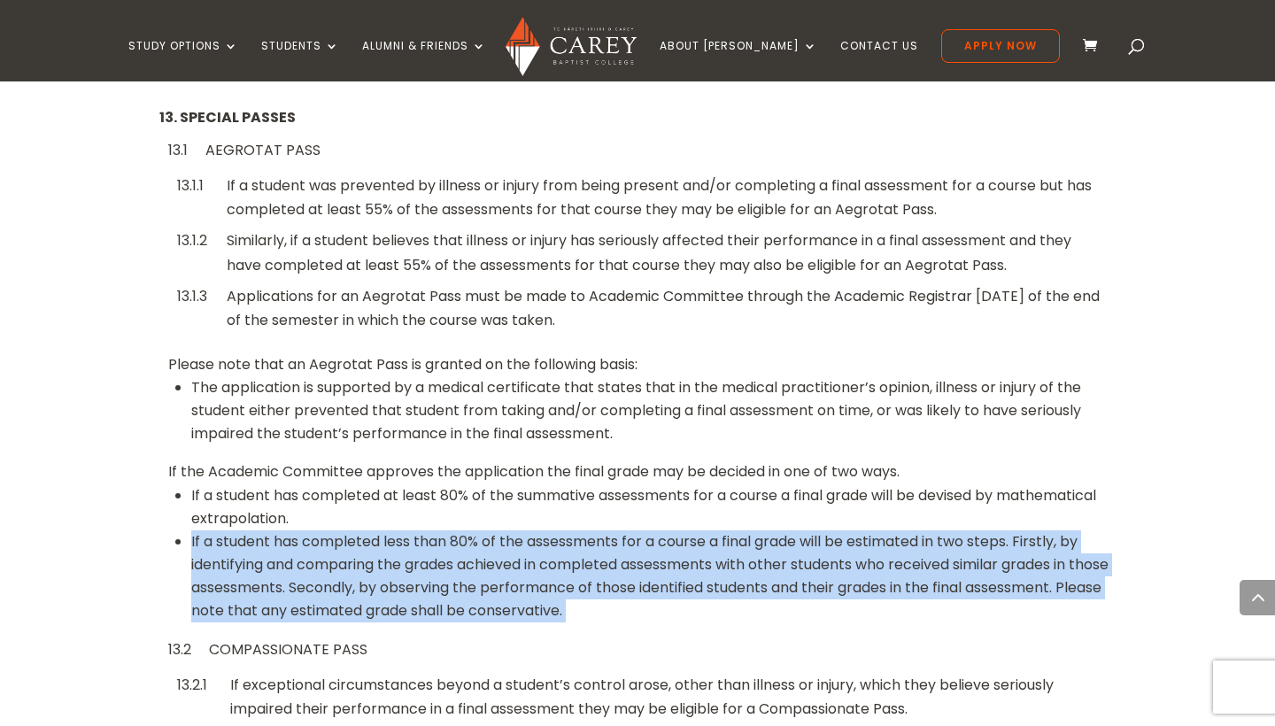
click at [512, 541] on li "If a student has completed less than 80% of the assessments for a course a fina…" at bounding box center [653, 576] width 924 height 92
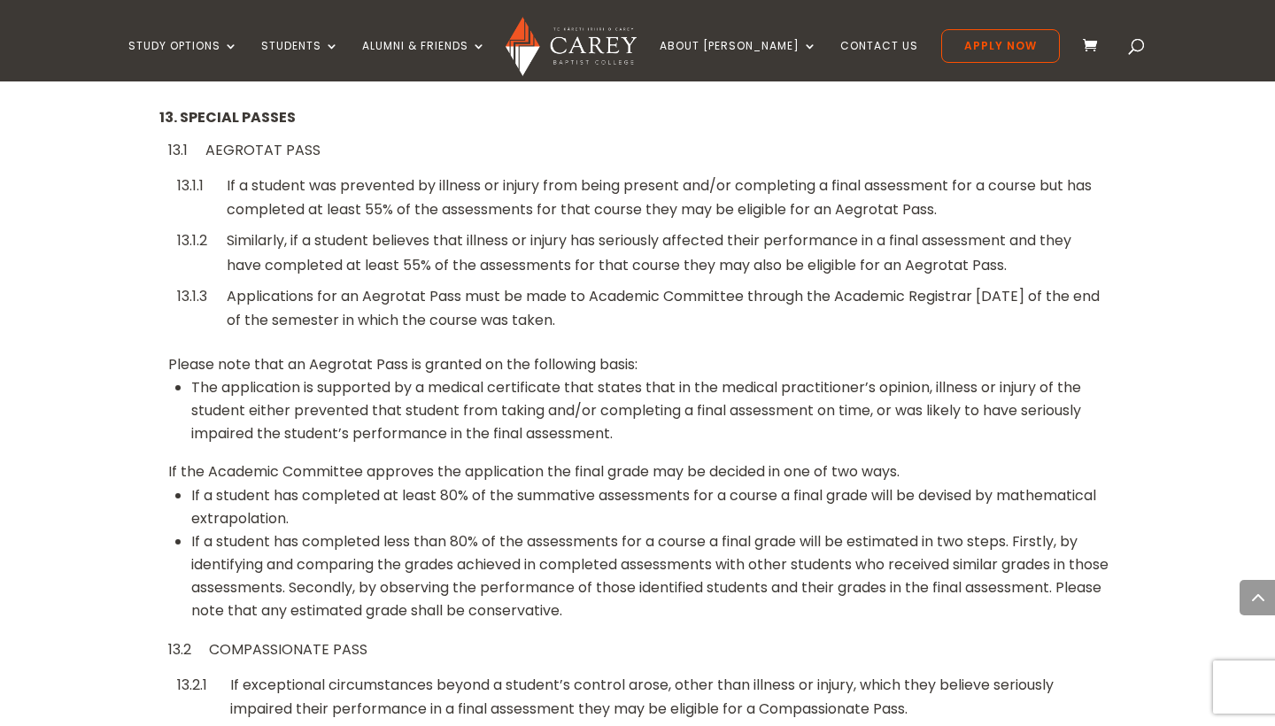
click at [512, 541] on li "If a student has completed less than 80% of the assessments for a course a fina…" at bounding box center [653, 576] width 924 height 92
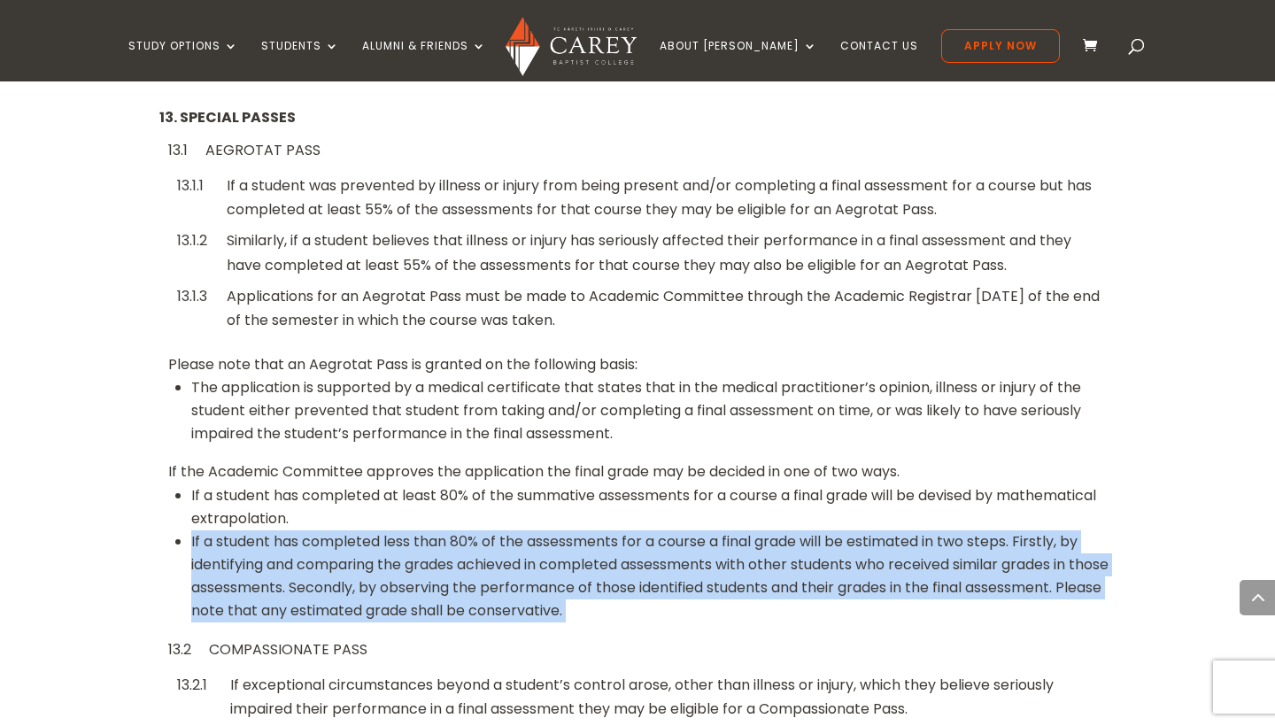
click at [512, 541] on li "If a student has completed less than 80% of the assessments for a course a fina…" at bounding box center [653, 576] width 924 height 92
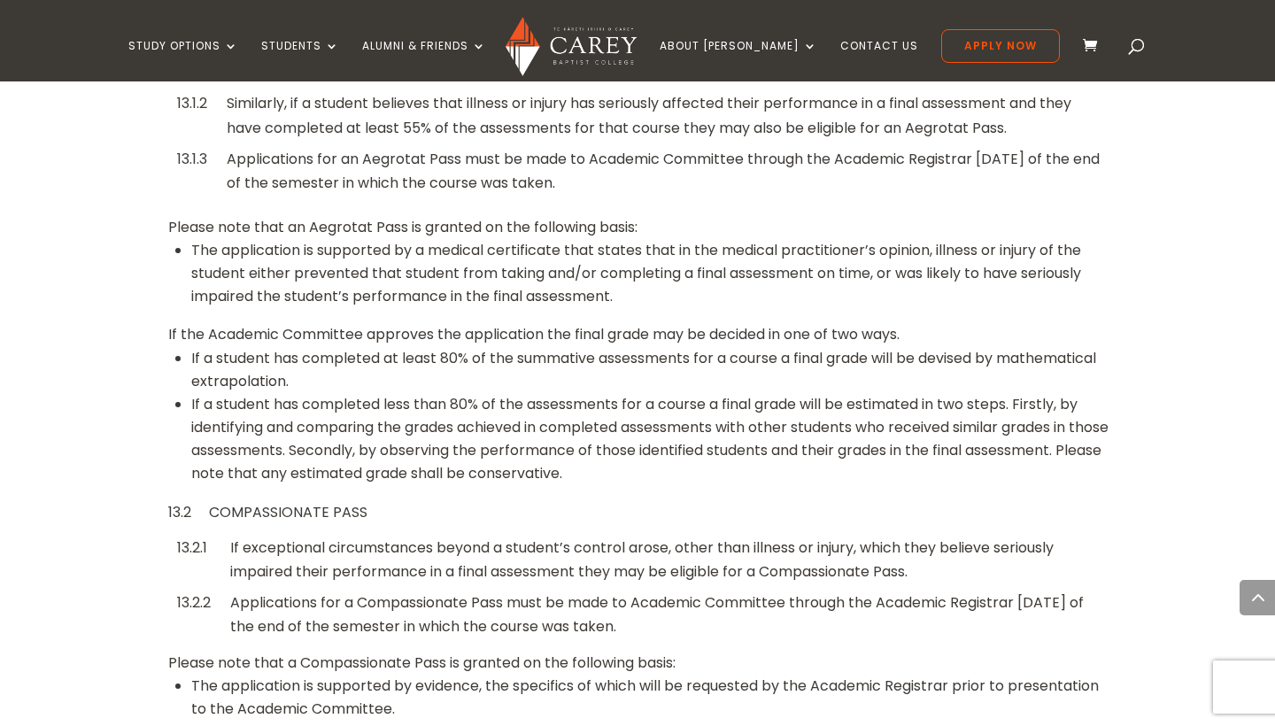
scroll to position [4657, 0]
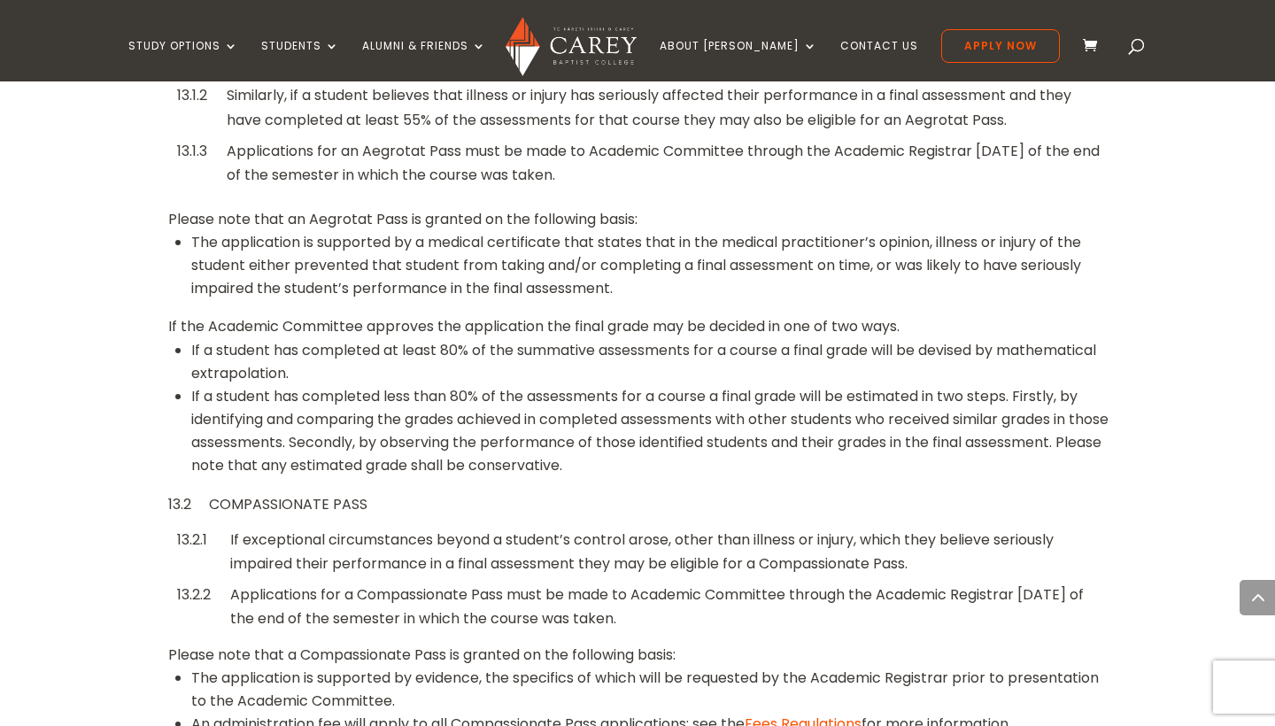
click at [512, 580] on div "Applications for a Compassionate Pass must be made to Academic Committee throug…" at bounding box center [668, 606] width 894 height 53
click at [521, 528] on div "If exceptional circumstances beyond a student’s control arose, other than illne…" at bounding box center [668, 552] width 876 height 48
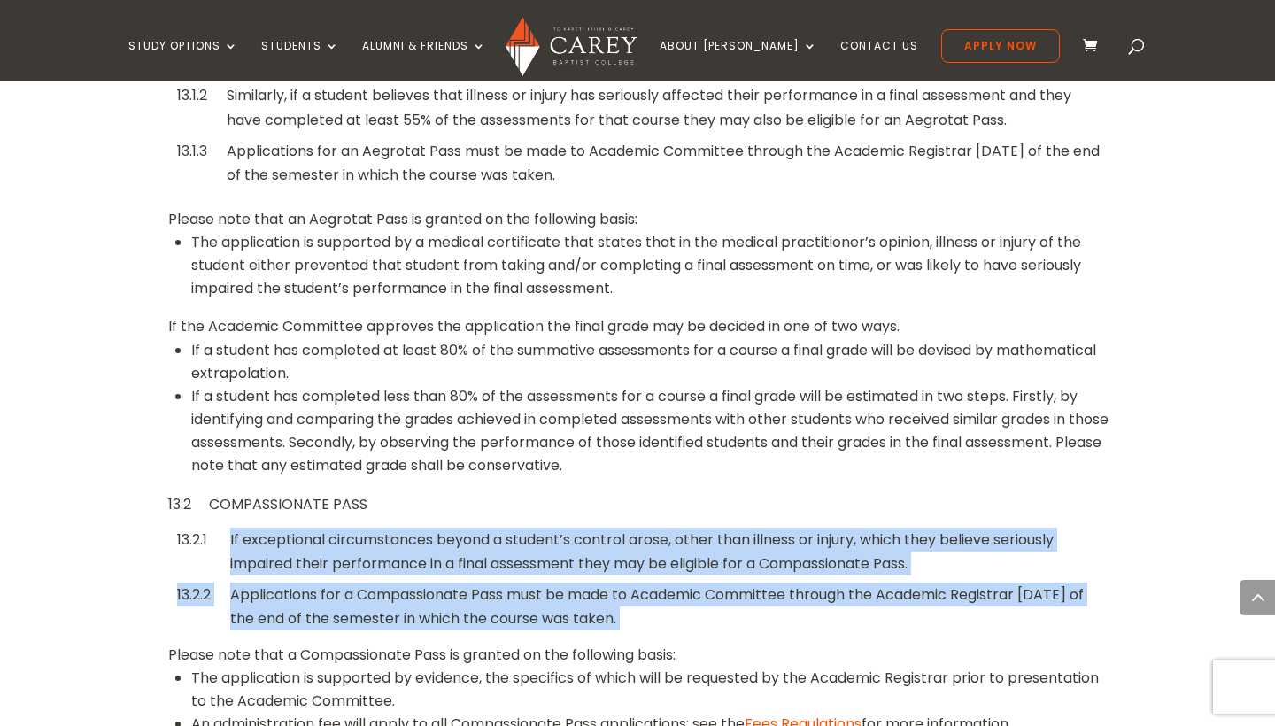
click at [521, 528] on div "If exceptional circumstances beyond a student’s control arose, other than illne…" at bounding box center [668, 552] width 876 height 48
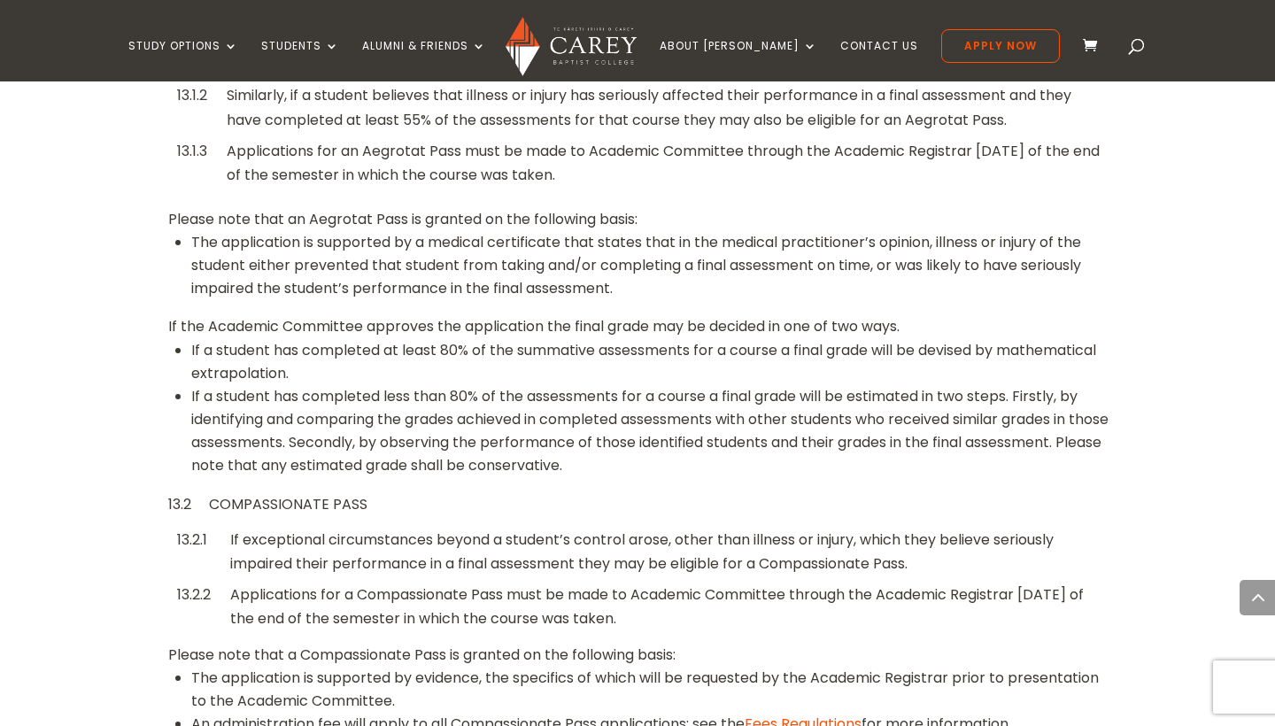
click at [521, 528] on div "If exceptional circumstances beyond a student’s control arose, other than illne…" at bounding box center [668, 552] width 876 height 48
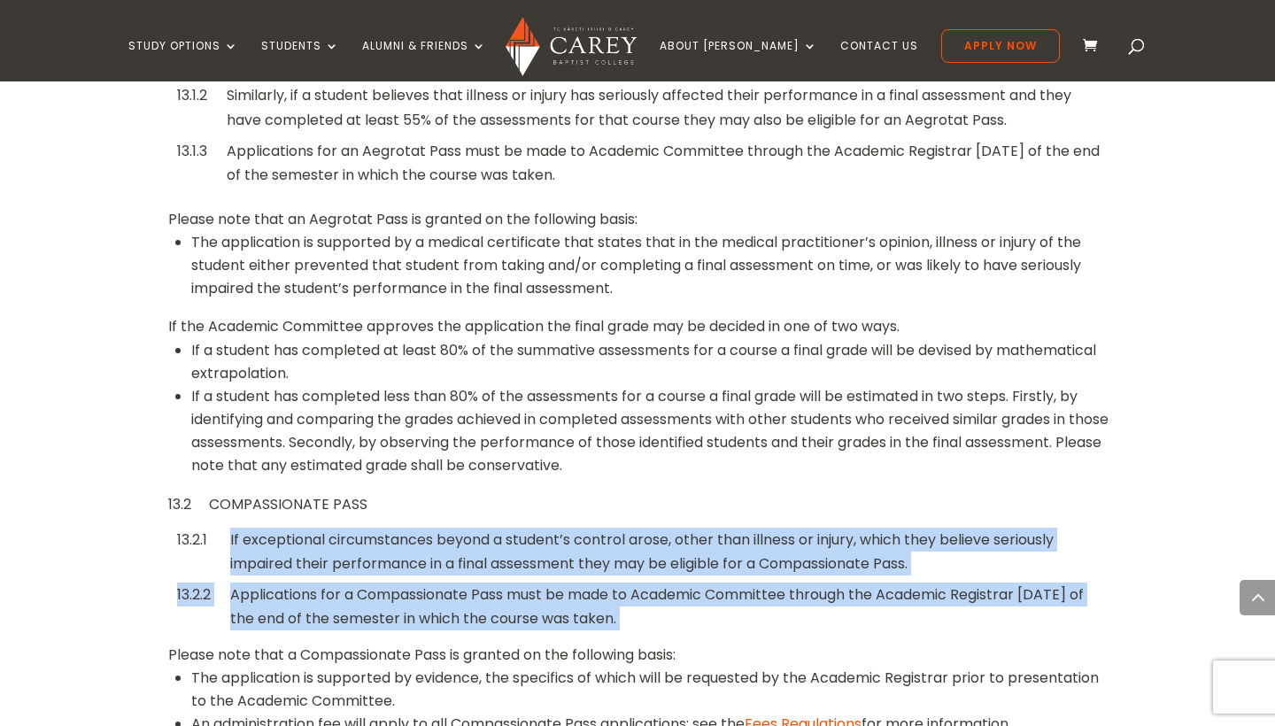
click at [521, 528] on div "If exceptional circumstances beyond a student’s control arose, other than illne…" at bounding box center [668, 552] width 876 height 48
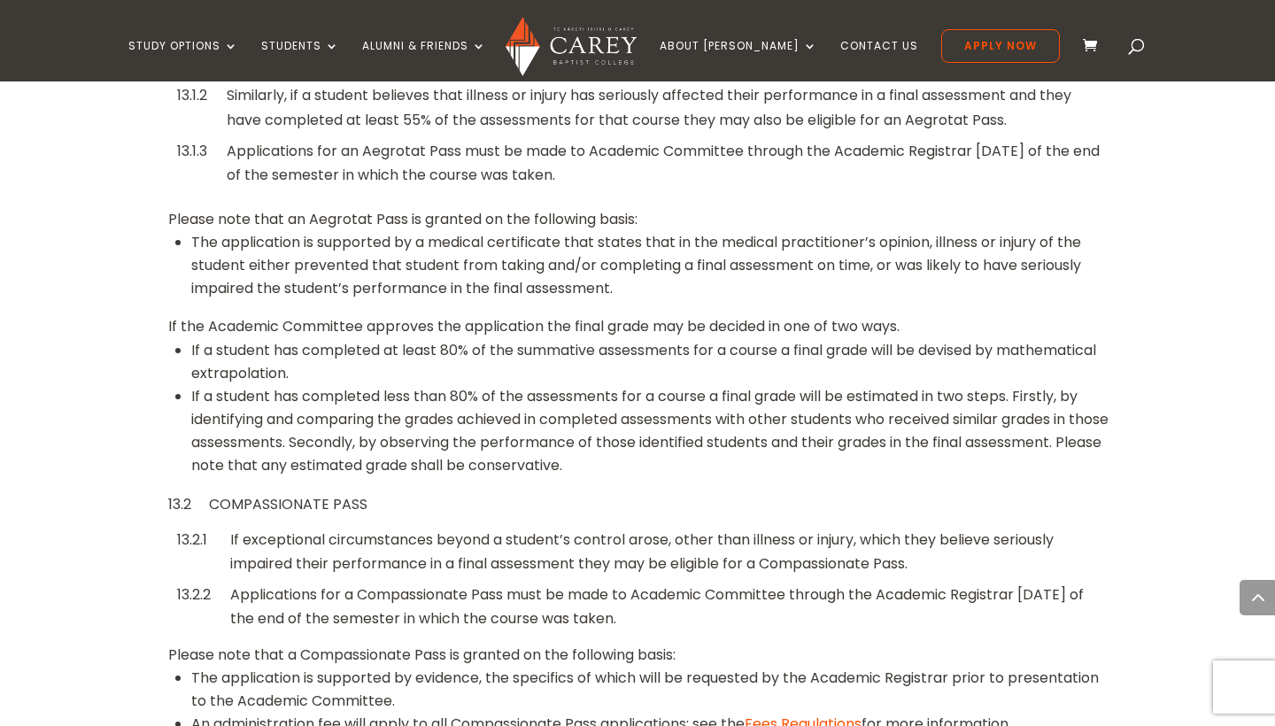
click at [521, 528] on div "If exceptional circumstances beyond a student’s control arose, other than illne…" at bounding box center [668, 552] width 876 height 48
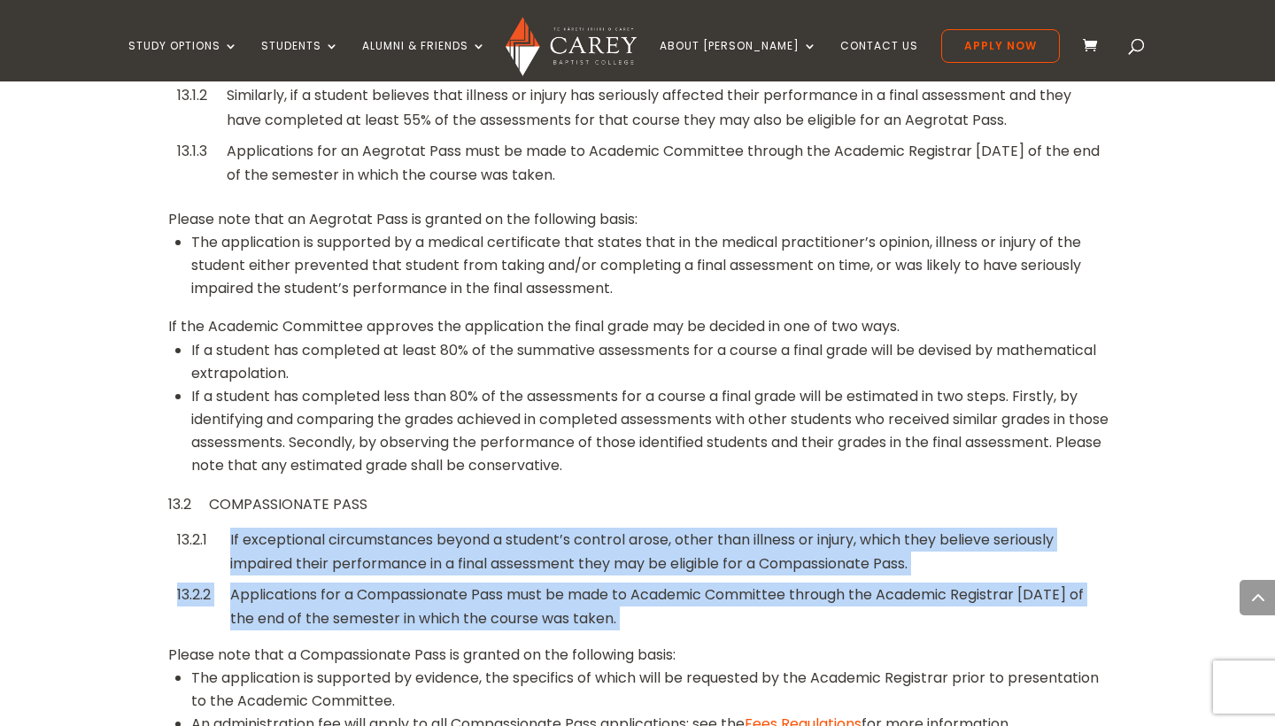
click at [521, 528] on div "If exceptional circumstances beyond a student’s control arose, other than illne…" at bounding box center [668, 552] width 876 height 48
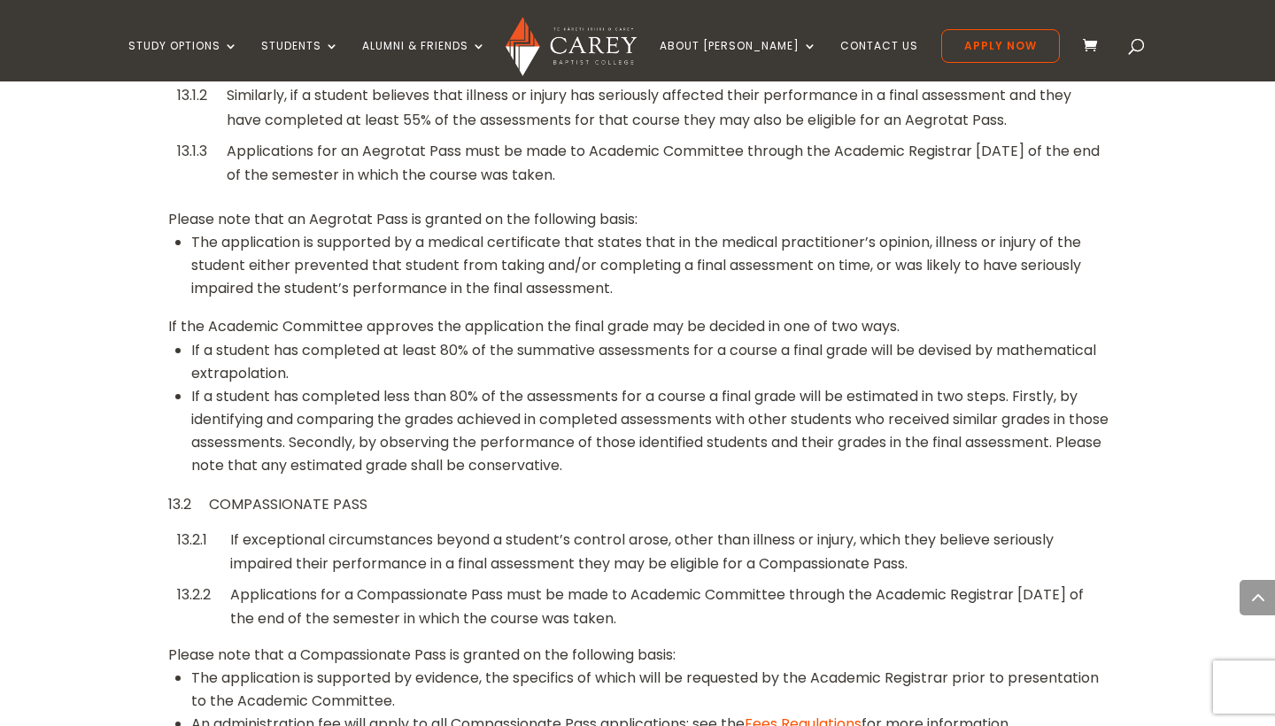
click at [521, 528] on div "If exceptional circumstances beyond a student’s control arose, other than illne…" at bounding box center [668, 552] width 876 height 48
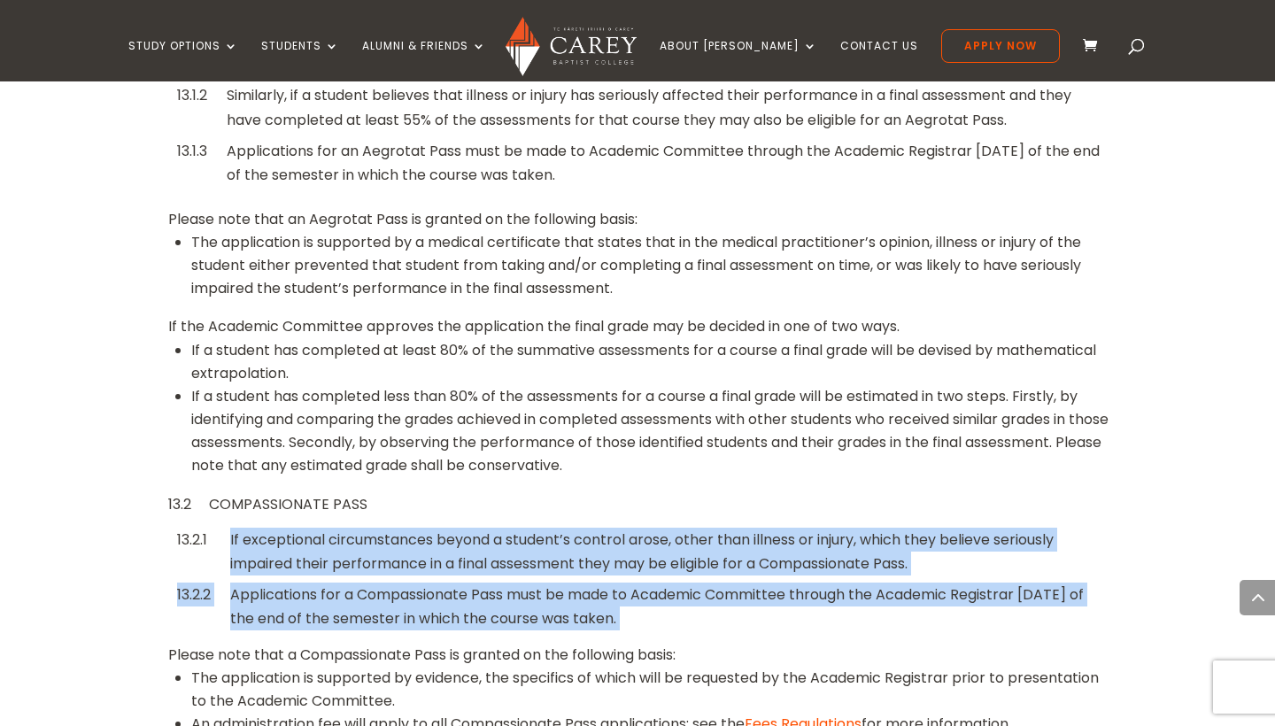
click at [521, 528] on div "If exceptional circumstances beyond a student’s control arose, other than illne…" at bounding box center [668, 552] width 876 height 48
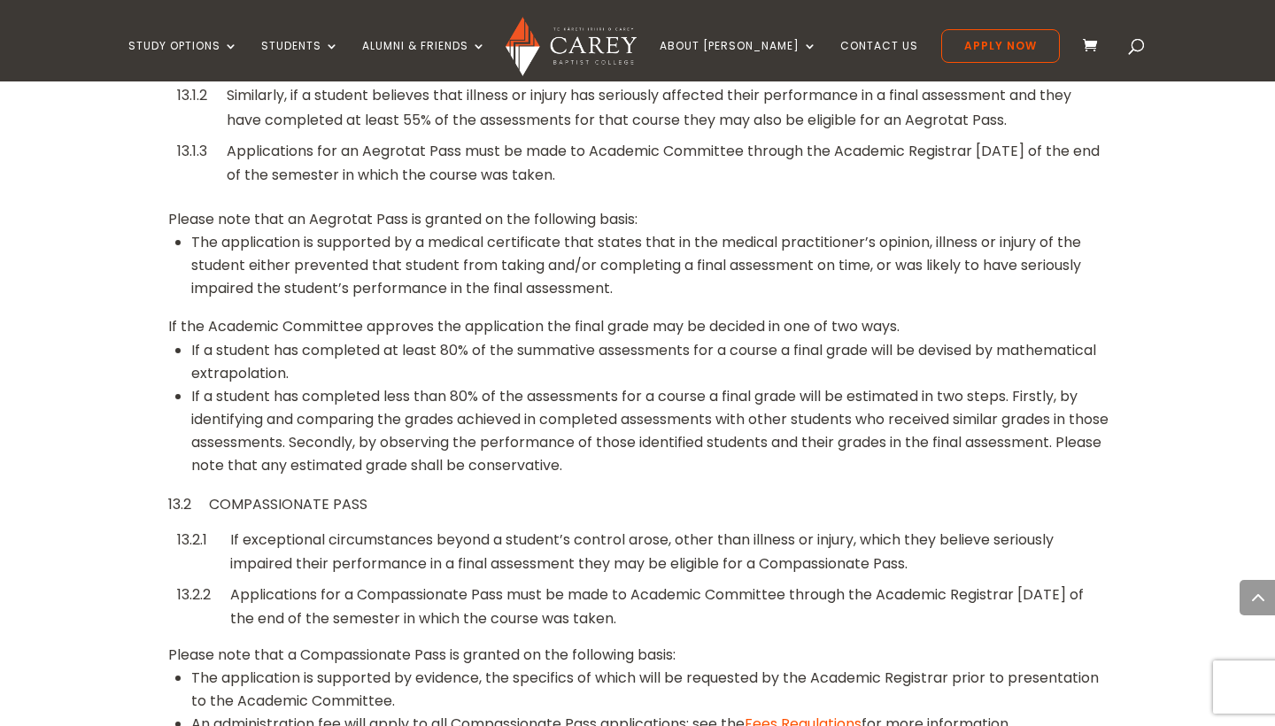
click at [521, 528] on div "If exceptional circumstances beyond a student’s control arose, other than illne…" at bounding box center [668, 552] width 876 height 48
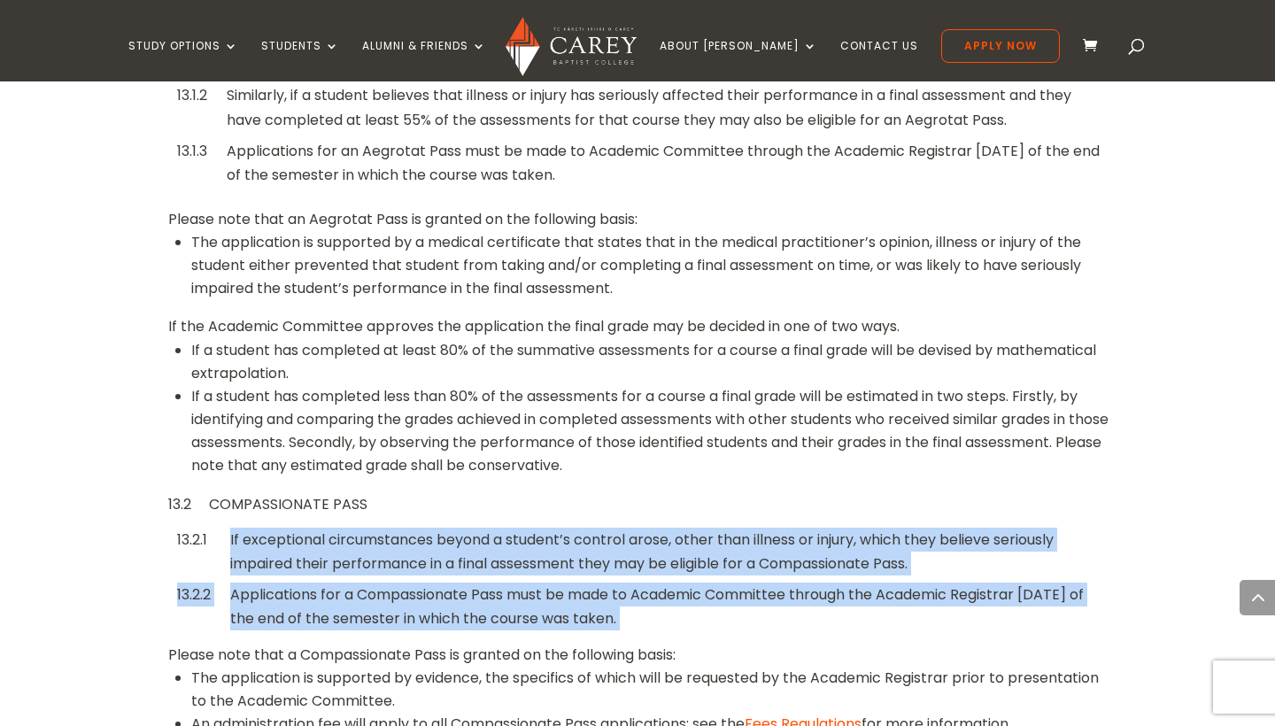
click at [521, 528] on div "If exceptional circumstances beyond a student’s control arose, other than illne…" at bounding box center [668, 552] width 876 height 48
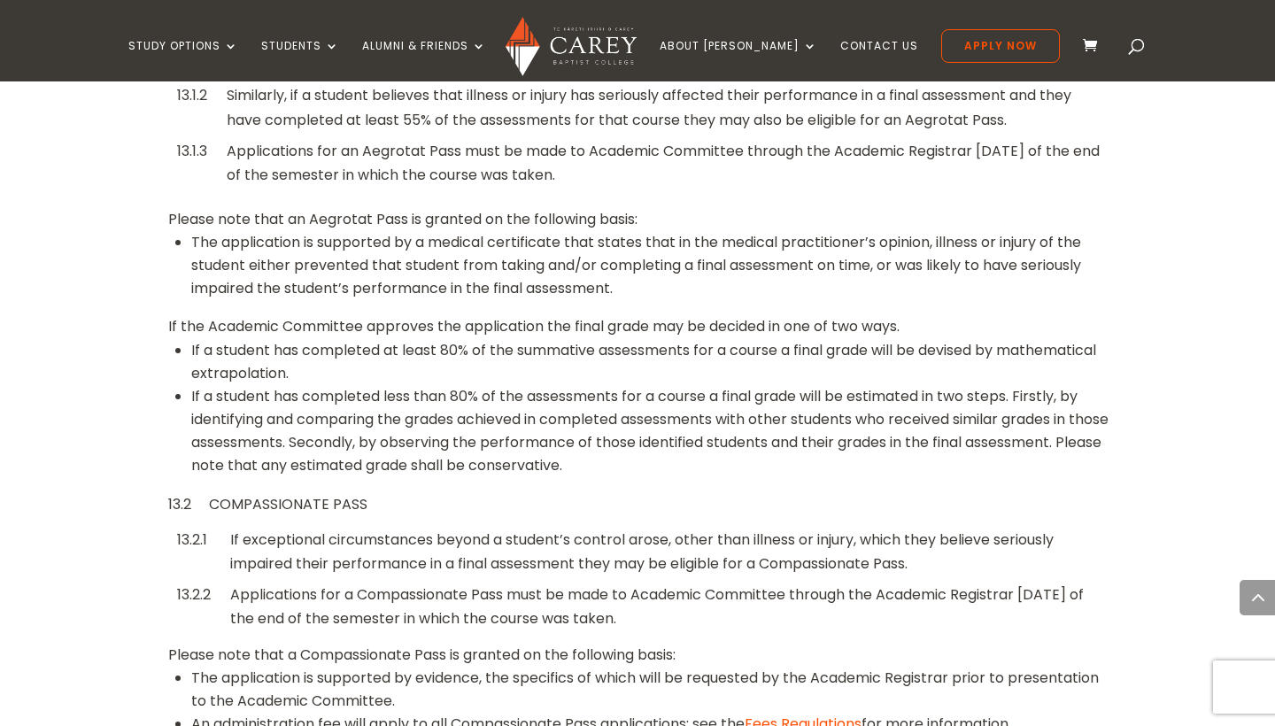
click at [521, 528] on div "If exceptional circumstances beyond a student’s control arose, other than illne…" at bounding box center [668, 552] width 876 height 48
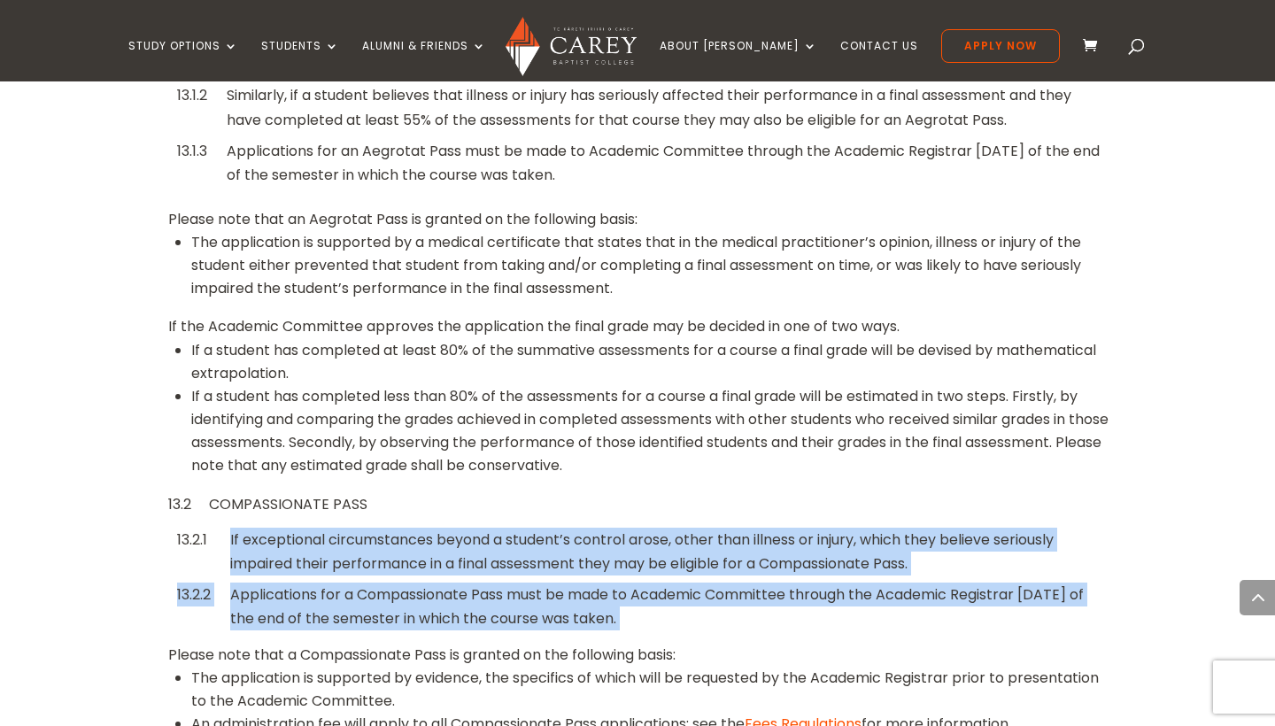
click at [521, 528] on div "If exceptional circumstances beyond a student’s control arose, other than illne…" at bounding box center [668, 552] width 876 height 48
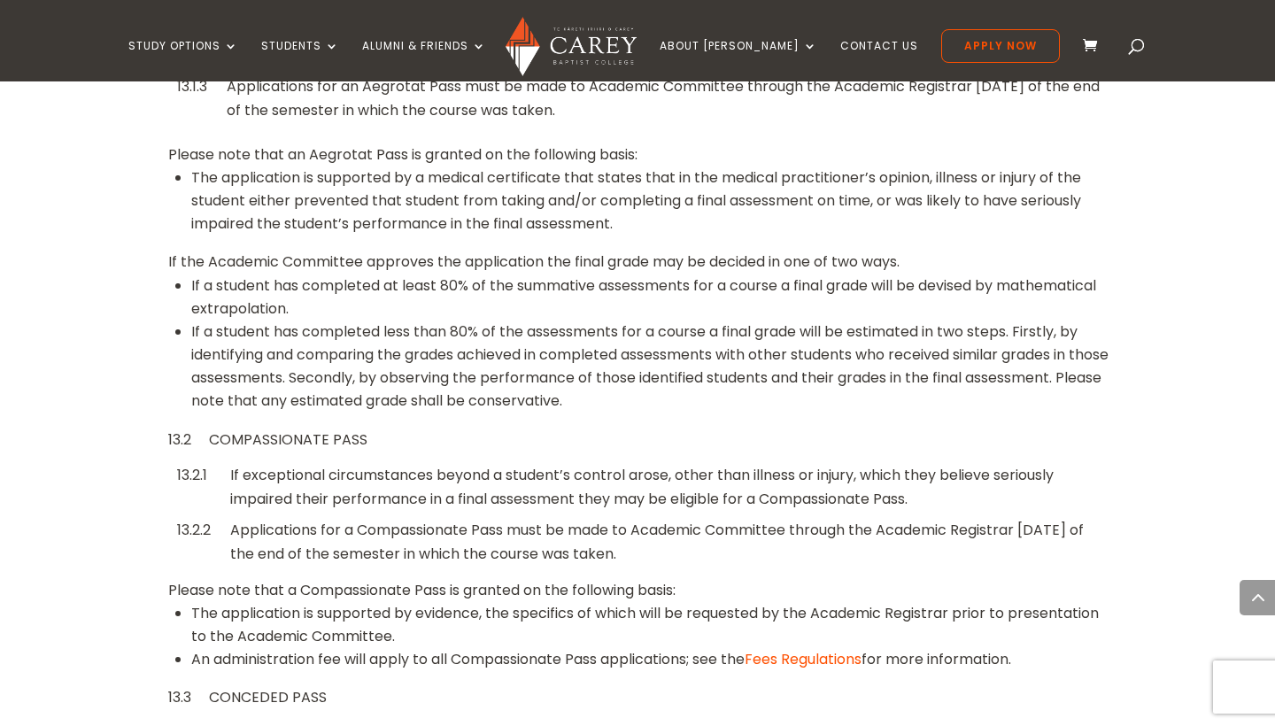
scroll to position [4723, 0]
click at [514, 577] on p "Please note that a Compassionate Pass is granted on the following basis:" at bounding box center [641, 589] width 947 height 24
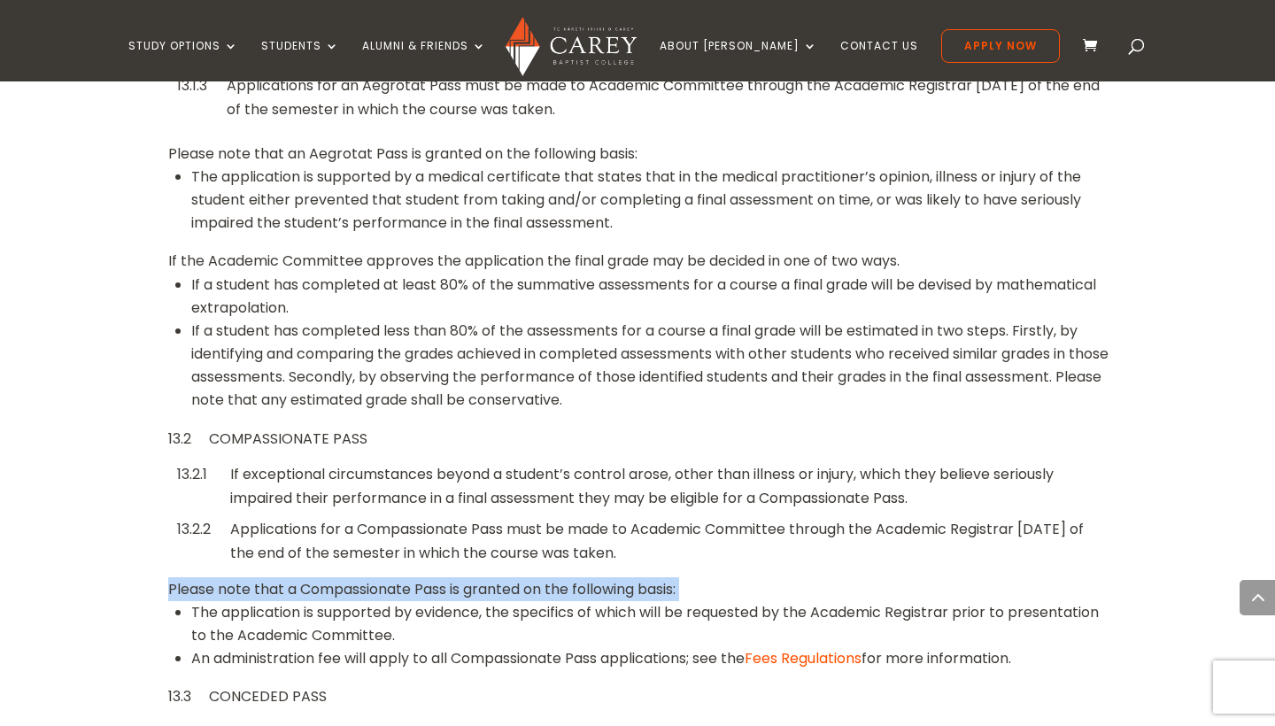
click at [511, 601] on li "The application is supported by evidence, the specifics of which will be reques…" at bounding box center [653, 624] width 924 height 46
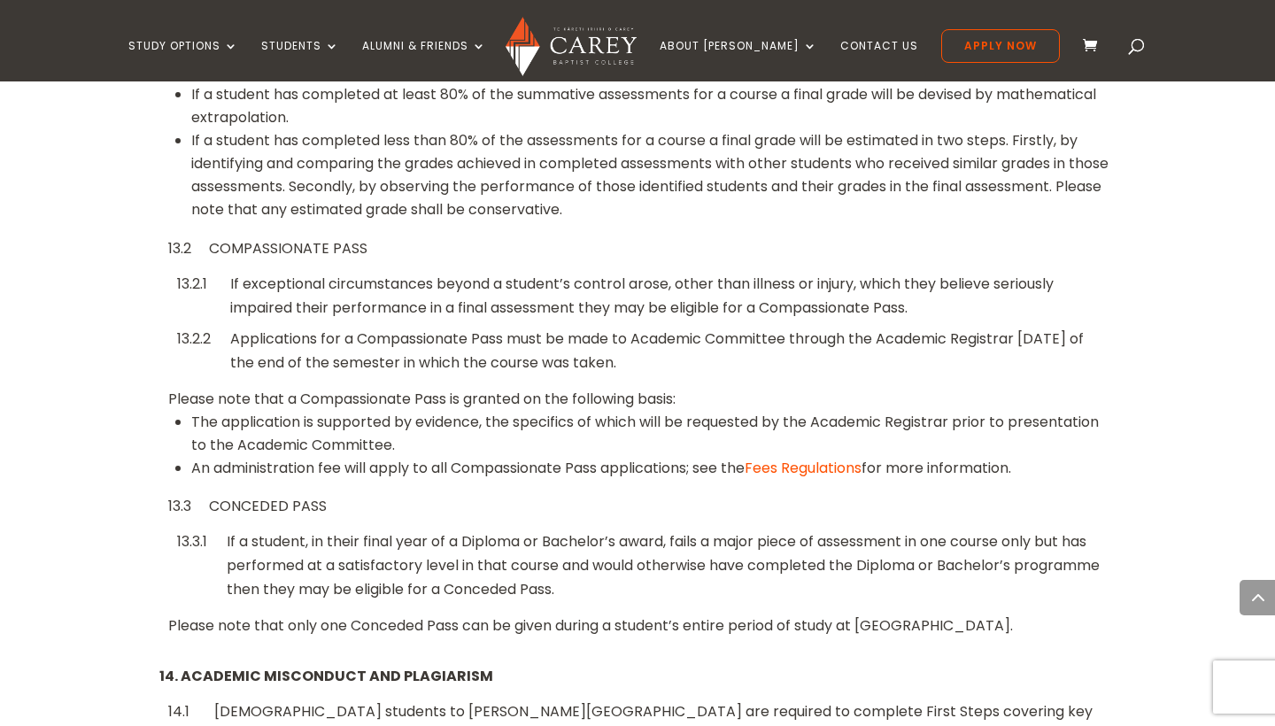
scroll to position [4914, 0]
